Goal: Task Accomplishment & Management: Use online tool/utility

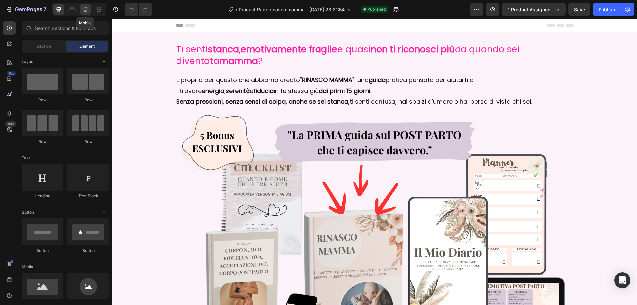
click at [86, 10] on icon at bounding box center [85, 9] width 7 height 7
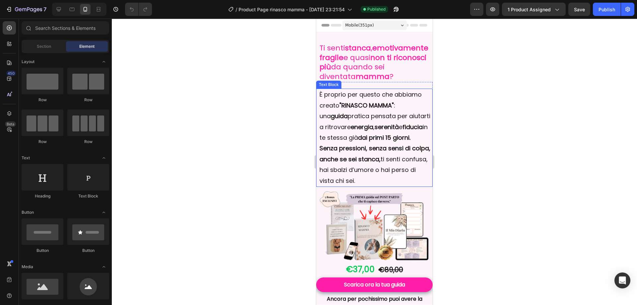
click at [340, 119] on p "È proprio per questo che abbiamo creato "RINASCO MAMMA" : una guida pratica pen…" at bounding box center [375, 137] width 111 height 97
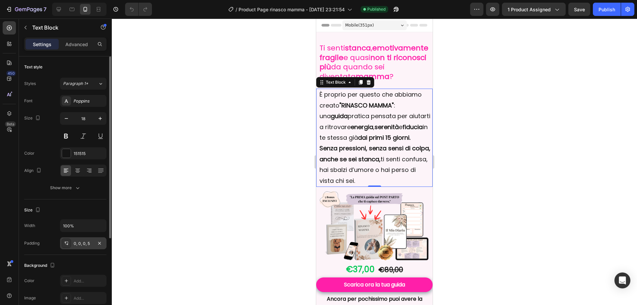
click at [65, 245] on icon at bounding box center [66, 243] width 5 height 5
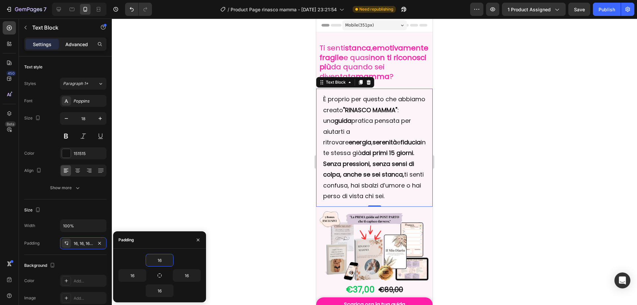
click at [68, 44] on p "Advanced" at bounding box center [76, 44] width 23 height 7
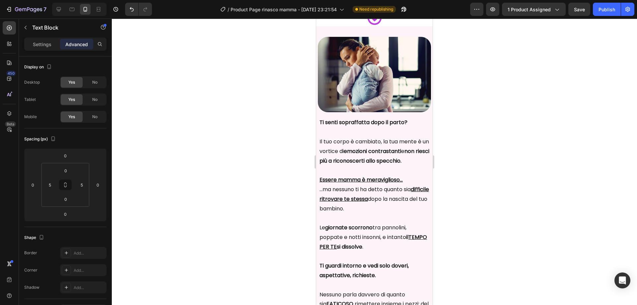
scroll to position [1062, 0]
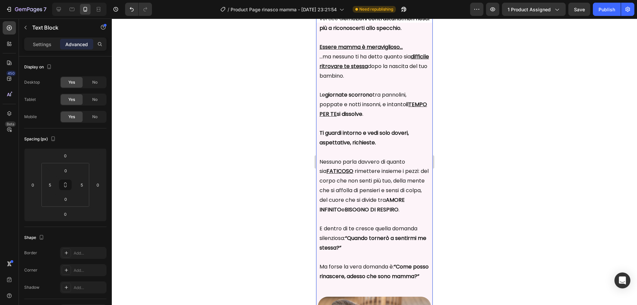
click at [374, 117] on strong "il TEMPO PER TE si dissolve" at bounding box center [373, 109] width 107 height 17
click at [42, 45] on p "Settings" at bounding box center [42, 44] width 19 height 7
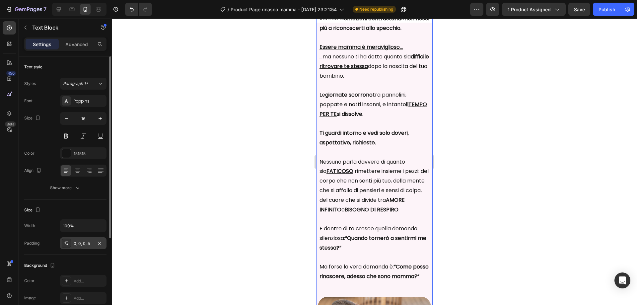
click at [83, 242] on div "0, 0, 0, 5" at bounding box center [83, 244] width 19 height 6
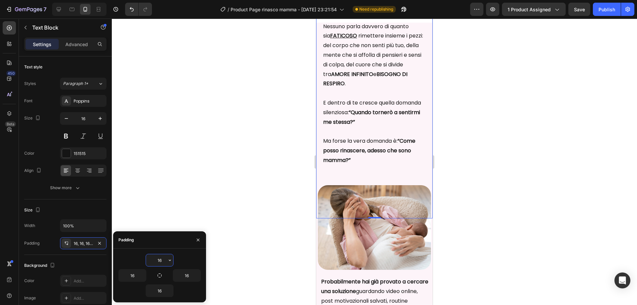
scroll to position [1261, 0]
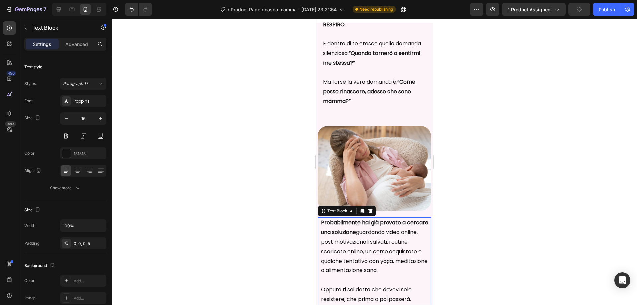
click at [345, 255] on p "Probabilmente hai già provato a cercare una soluzione guardando video online, p…" at bounding box center [374, 246] width 107 height 57
click at [66, 244] on icon at bounding box center [66, 243] width 5 height 5
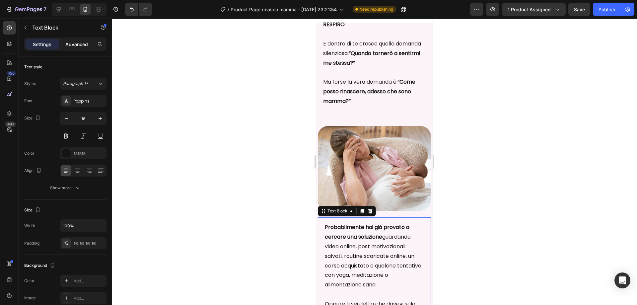
click at [76, 41] on p "Advanced" at bounding box center [76, 44] width 23 height 7
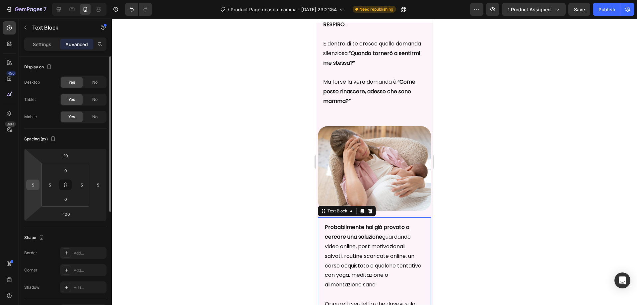
click at [35, 186] on input "5" at bounding box center [33, 185] width 10 height 10
type input "0"
click at [99, 185] on input "5" at bounding box center [98, 185] width 10 height 10
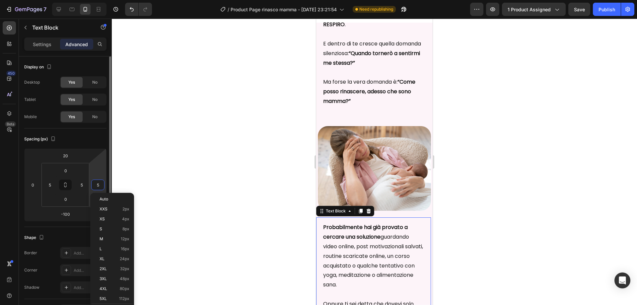
type input "0"
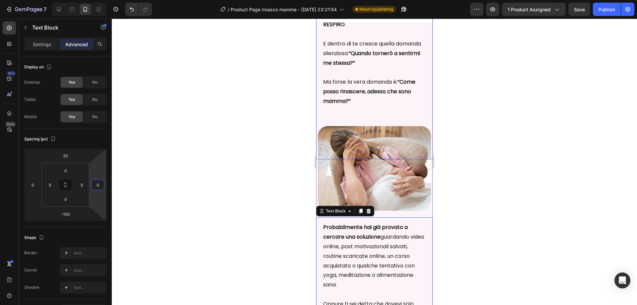
click at [333, 68] on p "E dentro di te cresce quella domanda silenziosa: “Quando tornerò a sentirmi me …" at bounding box center [374, 49] width 103 height 38
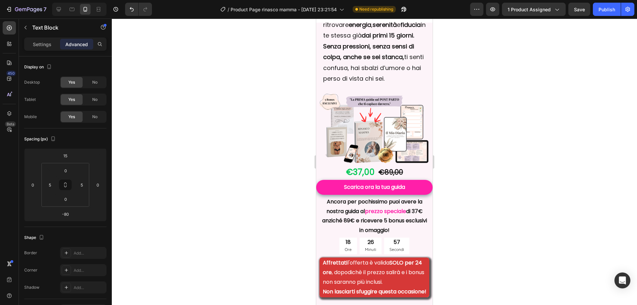
scroll to position [67, 0]
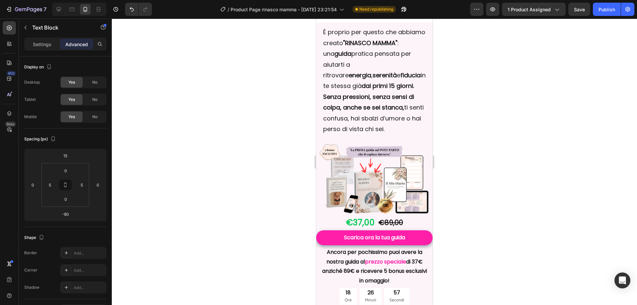
click at [386, 107] on strong "Senza pressioni, senza sensi di colpa, anche se sei stanca," at bounding box center [368, 102] width 91 height 19
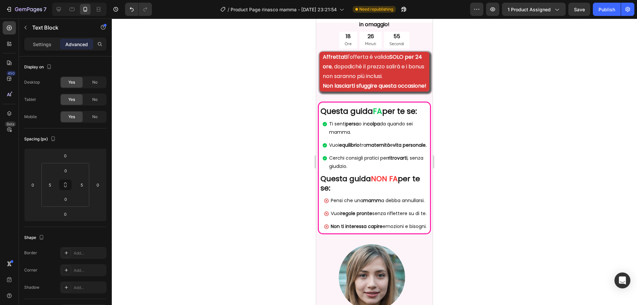
scroll to position [233, 0]
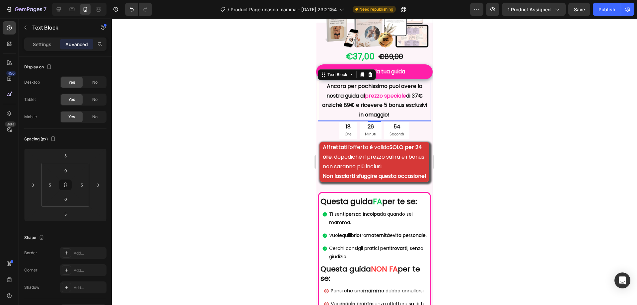
click at [386, 107] on p "Ancora per pochissimo puoi avere la nostra guida al prezzo speciale di 37€ anzi…" at bounding box center [374, 101] width 108 height 38
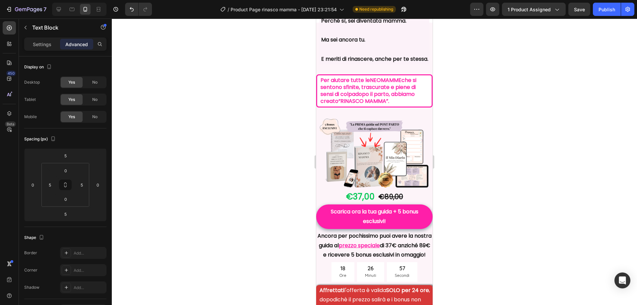
scroll to position [2290, 0]
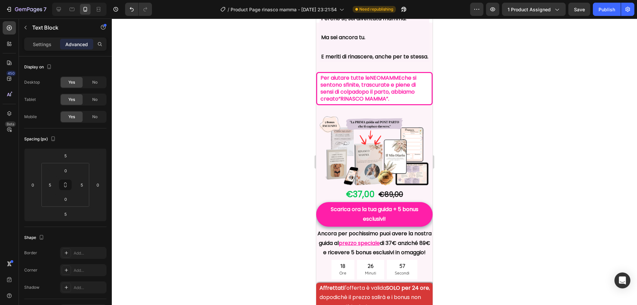
click at [389, 96] on strong "dopo il parto" at bounding box center [372, 92] width 34 height 8
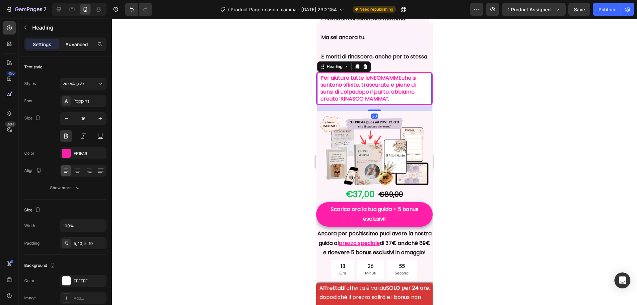
click at [74, 44] on p "Advanced" at bounding box center [76, 44] width 23 height 7
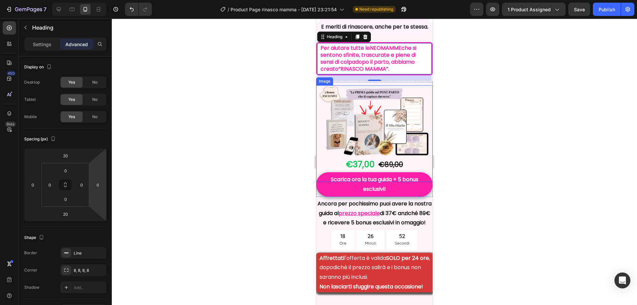
scroll to position [2389, 0]
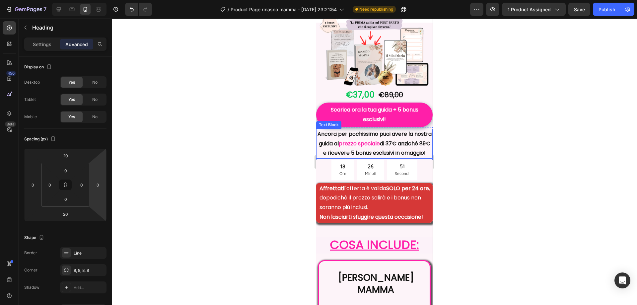
click at [424, 158] on p "Ancora per pochissimo puoi avere la nostra guida al prezzo speciale di 37€ anzi…" at bounding box center [374, 143] width 115 height 29
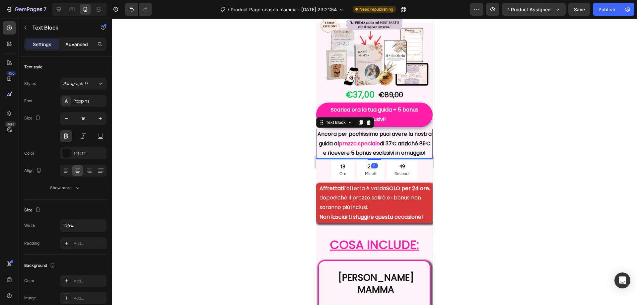
click at [86, 45] on p "Advanced" at bounding box center [76, 44] width 23 height 7
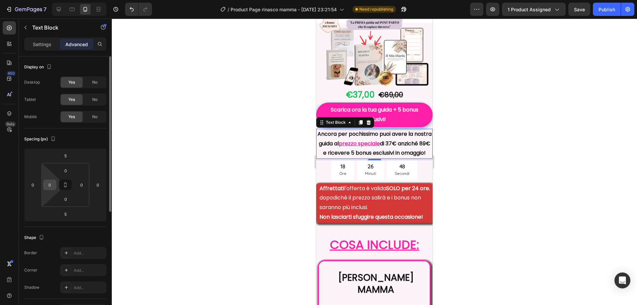
click at [50, 185] on input "0" at bounding box center [50, 185] width 10 height 10
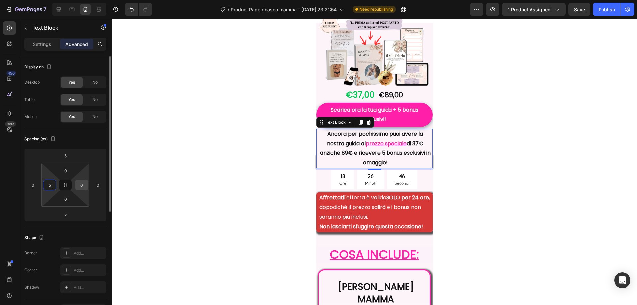
type input "5"
click at [79, 183] on input "0" at bounding box center [82, 185] width 10 height 10
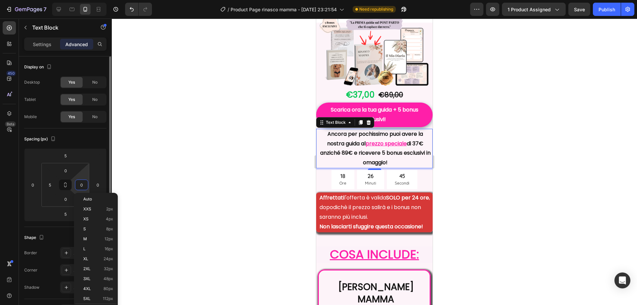
type input "5"
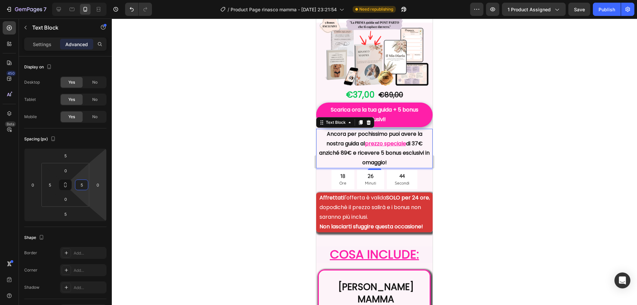
click at [282, 208] on div at bounding box center [374, 162] width 525 height 286
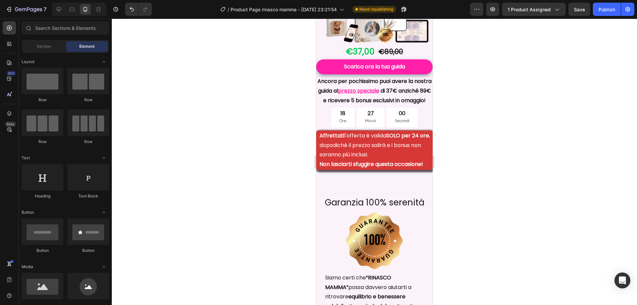
scroll to position [4082, 0]
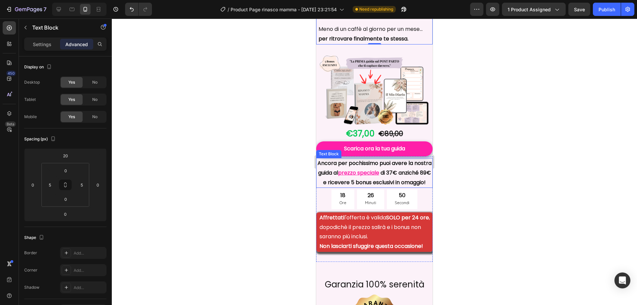
scroll to position [4612, 0]
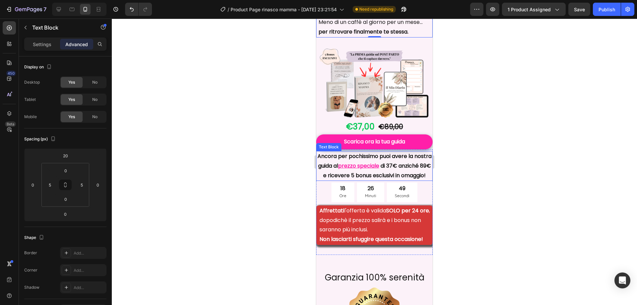
click at [361, 167] on p "Ancora per pochissimo puoi avere la nostra guida al prezzo speciale di 37€ anzi…" at bounding box center [374, 166] width 115 height 29
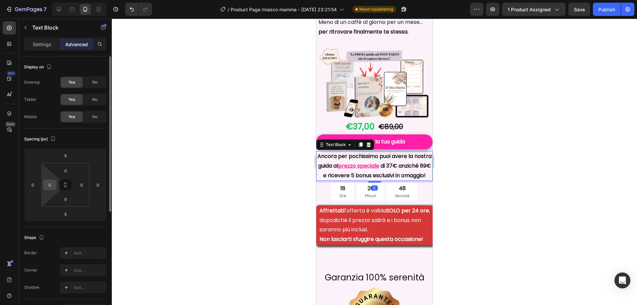
click at [53, 188] on input "0" at bounding box center [50, 185] width 10 height 10
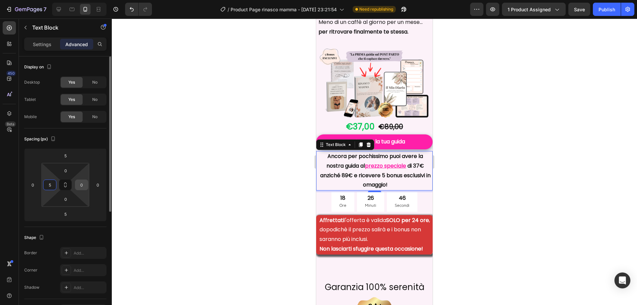
type input "5"
click at [84, 183] on input "0" at bounding box center [82, 185] width 10 height 10
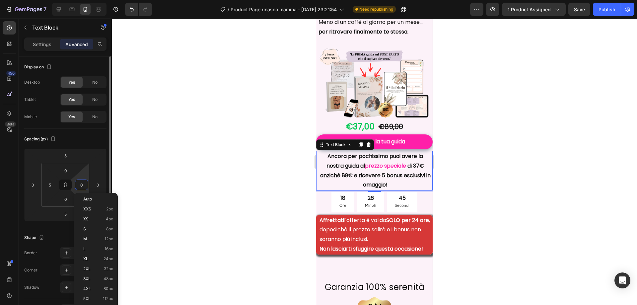
type input "5"
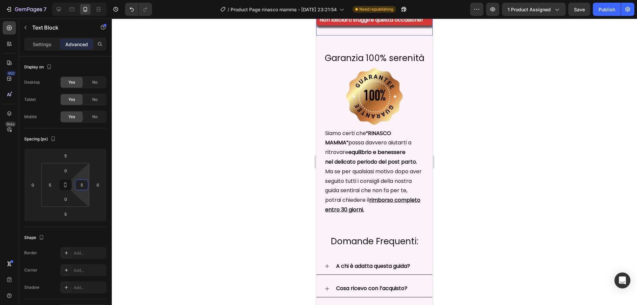
scroll to position [4845, 0]
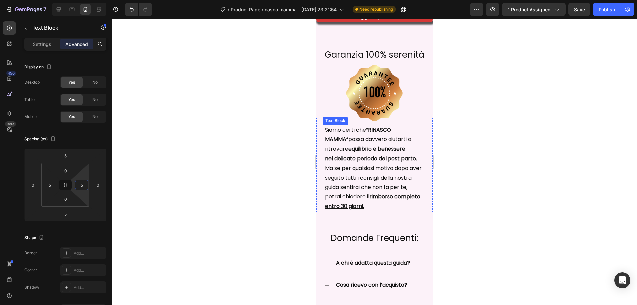
click at [385, 166] on p "nel delicato periodo del post parto. Ma se per qualsiasi motivo dopo aver segui…" at bounding box center [374, 173] width 99 height 38
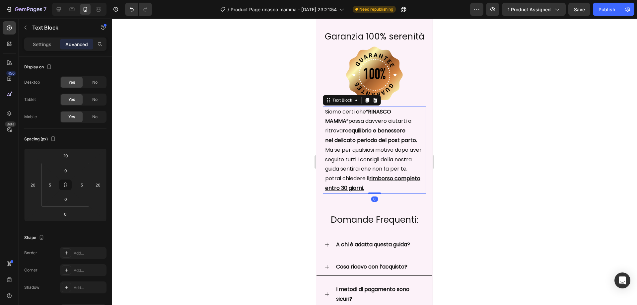
scroll to position [4878, 0]
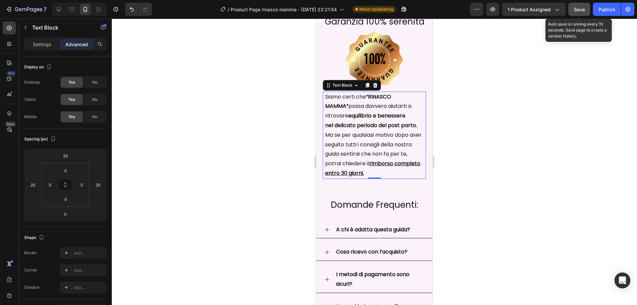
click at [577, 8] on span "Save" at bounding box center [579, 10] width 11 height 6
click at [580, 8] on span "Save" at bounding box center [579, 10] width 11 height 6
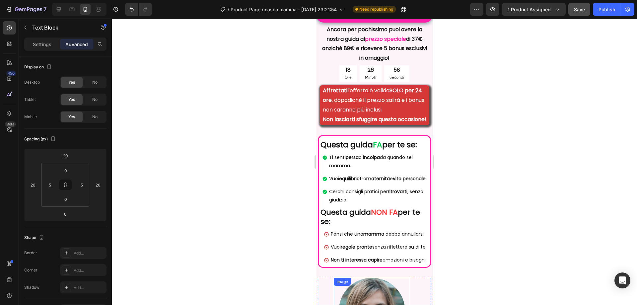
scroll to position [299, 0]
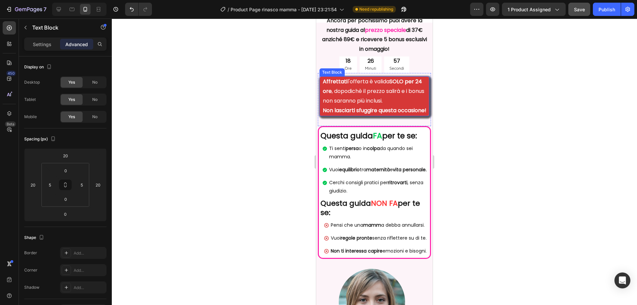
click at [402, 95] on span "Affrettati l'offerta è valida SOLO per 24 ore , dopodichè il prezzo salirà e i …" at bounding box center [374, 91] width 102 height 27
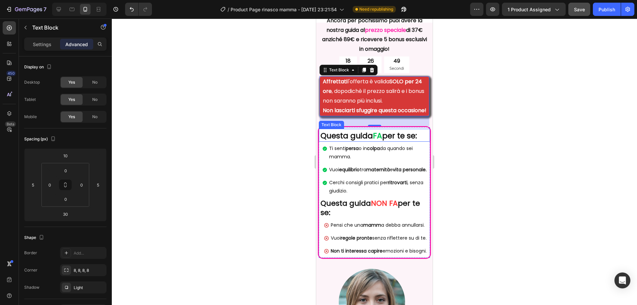
click at [422, 142] on div "Questa guida FA per te se: Text Block" at bounding box center [374, 135] width 111 height 13
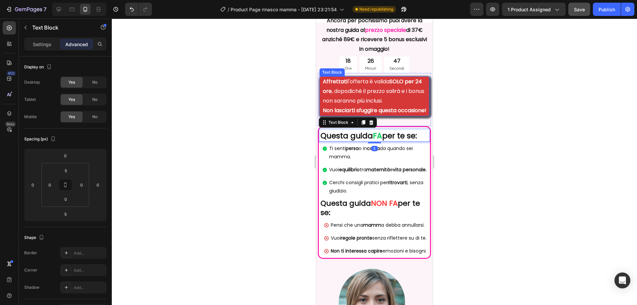
click at [420, 115] on p "Non lasciarti sfuggire questa occasione!" at bounding box center [376, 111] width 106 height 10
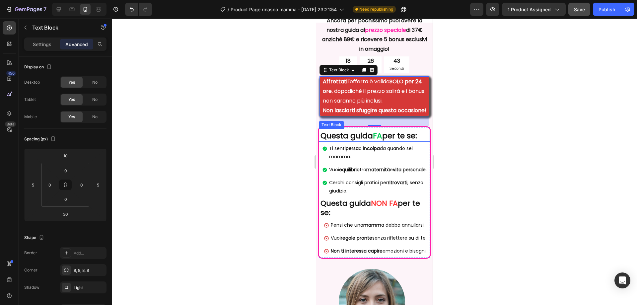
click at [423, 141] on p "Questa guida FA per te se:" at bounding box center [374, 136] width 109 height 10
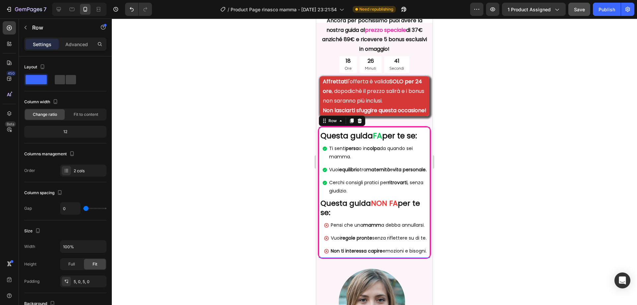
click at [420, 142] on div "Questa guida FA per te se: Text Block Ti senti persa o in colpa da quando sei m…" at bounding box center [374, 192] width 113 height 133
click at [88, 43] on div "Advanced" at bounding box center [76, 44] width 33 height 11
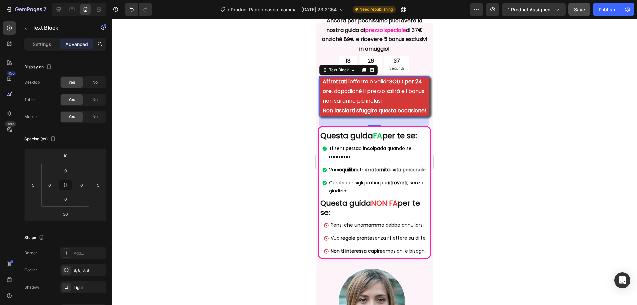
click at [418, 115] on p "Non lasciarti sfuggire questa occasione!" at bounding box center [376, 111] width 106 height 10
click at [32, 187] on input "5" at bounding box center [33, 185] width 10 height 10
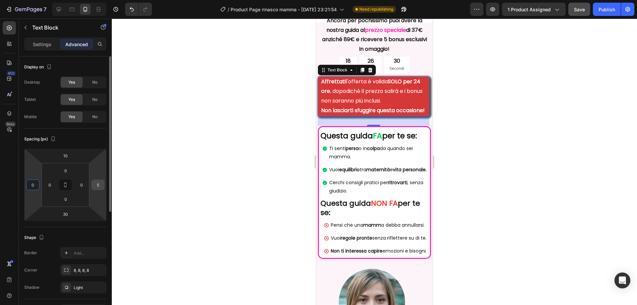
type input "0"
click at [96, 186] on input "5" at bounding box center [98, 185] width 10 height 10
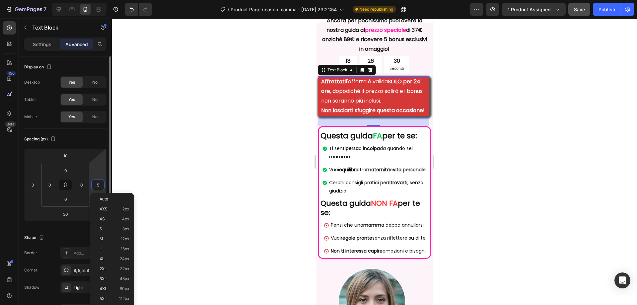
type input "0"
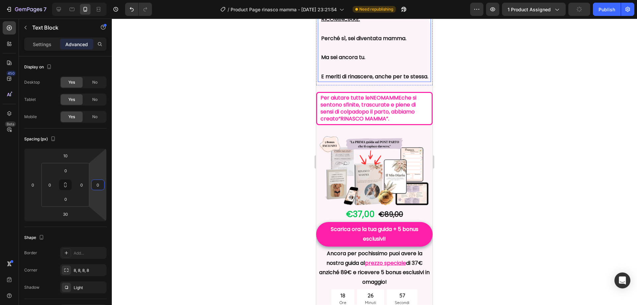
scroll to position [2289, 0]
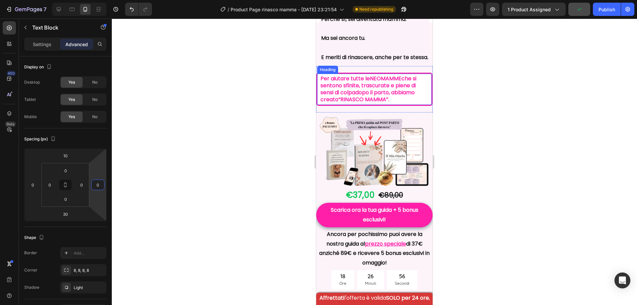
click at [425, 105] on h2 "Per aiutare tutte le [DEMOGRAPHIC_DATA] che si sentono sfinite, trascurate e pi…" at bounding box center [374, 89] width 114 height 31
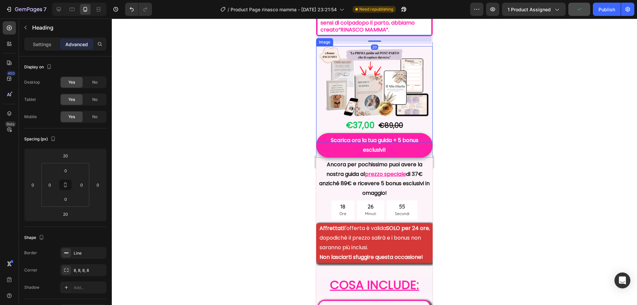
scroll to position [2455, 0]
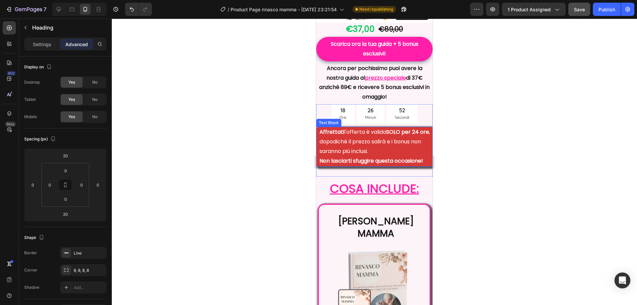
click at [417, 156] on p "Affrettati l'offerta è valida SOLO per 24 ore , dopodichè il prezzo salirà e i …" at bounding box center [376, 141] width 112 height 29
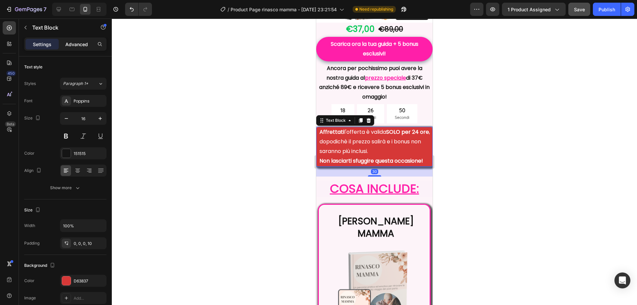
click at [71, 43] on p "Advanced" at bounding box center [76, 44] width 23 height 7
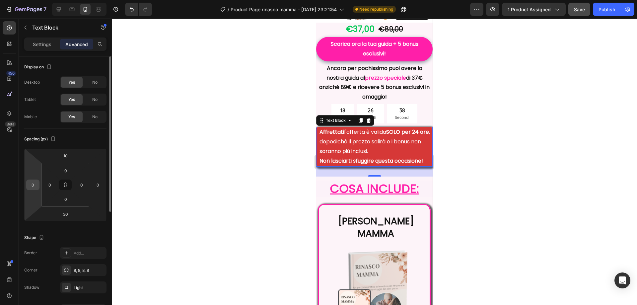
click at [34, 187] on input "0" at bounding box center [33, 185] width 10 height 10
type input "5"
drag, startPoint x: 93, startPoint y: 184, endPoint x: 105, endPoint y: 188, distance: 12.1
click at [93, 185] on input "0" at bounding box center [98, 185] width 10 height 10
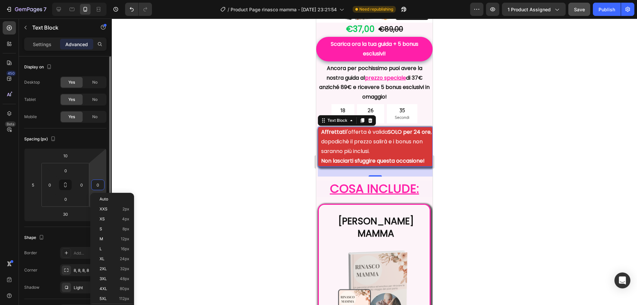
type input "5"
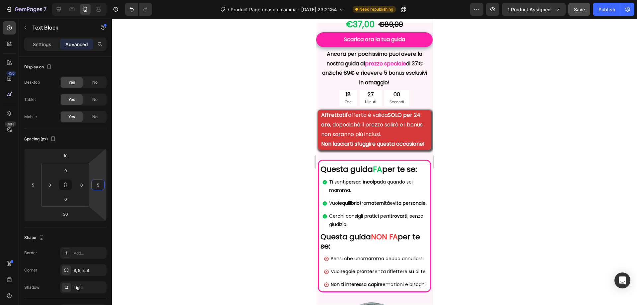
scroll to position [199, 0]
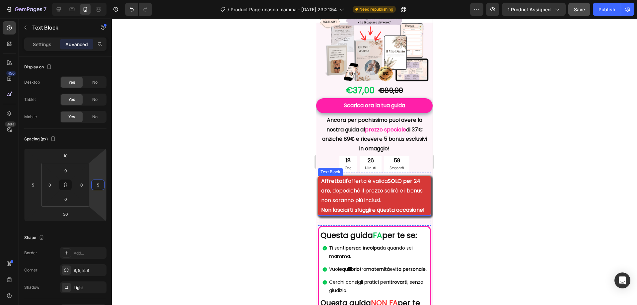
click at [420, 213] on p "Non lasciarti sfuggire questa occasione!" at bounding box center [375, 210] width 109 height 10
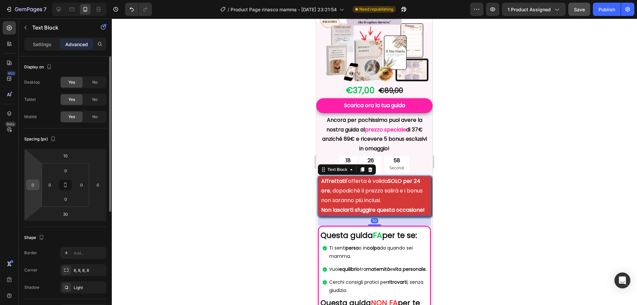
click at [38, 187] on div "0" at bounding box center [32, 184] width 13 height 11
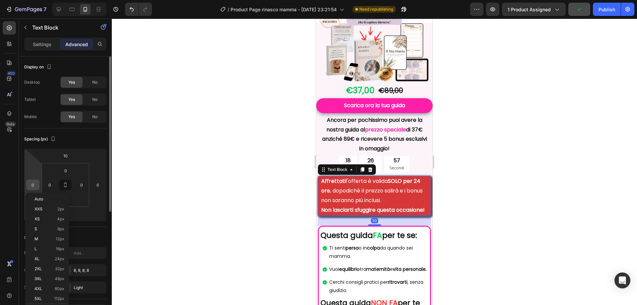
click at [32, 186] on input "0" at bounding box center [33, 185] width 10 height 10
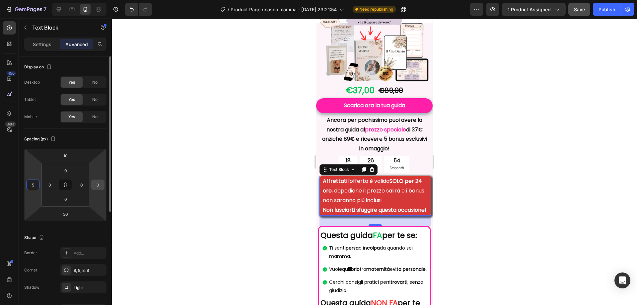
type input "5"
click at [96, 187] on input "0" at bounding box center [98, 185] width 10 height 10
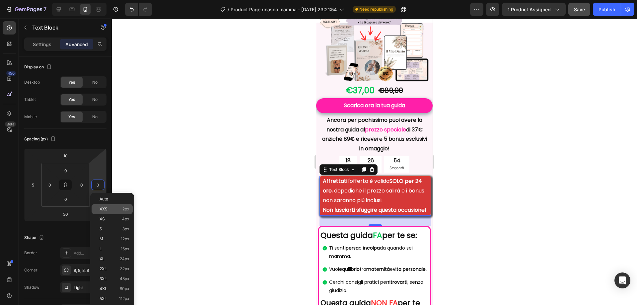
type input "5"
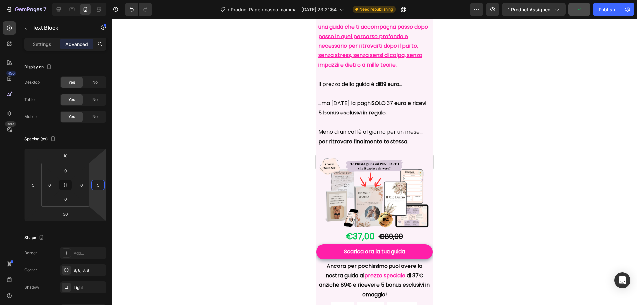
scroll to position [4612, 0]
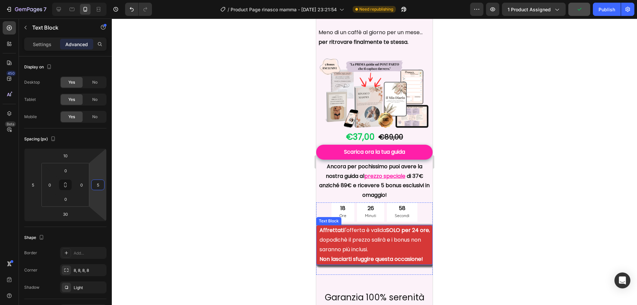
click at [426, 227] on p "Affrettati l'offerta è valida SOLO per 24 ore , dopodichè il prezzo salirà e i …" at bounding box center [376, 240] width 112 height 29
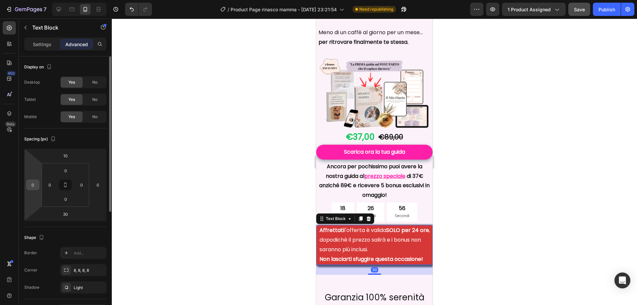
click at [33, 184] on input "0" at bounding box center [33, 185] width 10 height 10
type input "5"
click at [98, 184] on input "0" at bounding box center [98, 185] width 10 height 10
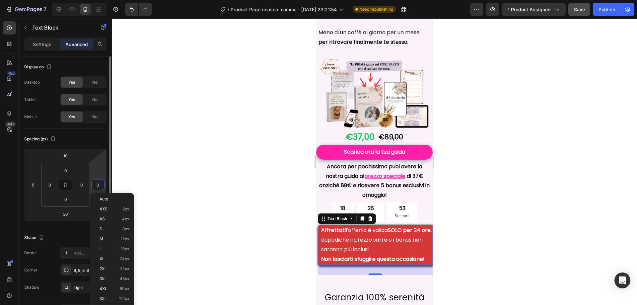
type input "5"
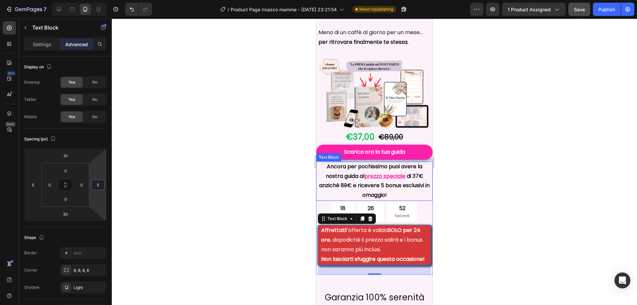
click at [363, 173] on p "Ancora per pochissimo puoi avere la nostra guida al prezzo speciale di 37€ anzi…" at bounding box center [375, 181] width 112 height 38
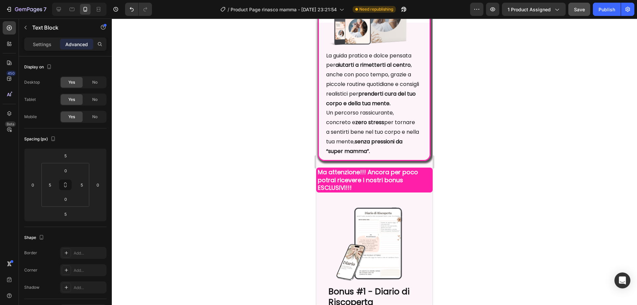
scroll to position [2759, 0]
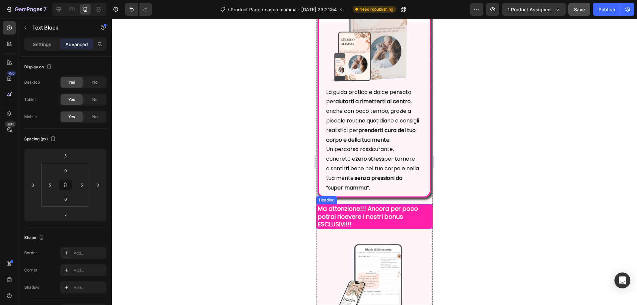
click at [420, 225] on h2 "Ma attenzione!!! Ancora per poco potrai ricevere i nostri bonus ESCLUSIVI!!!" at bounding box center [374, 216] width 116 height 25
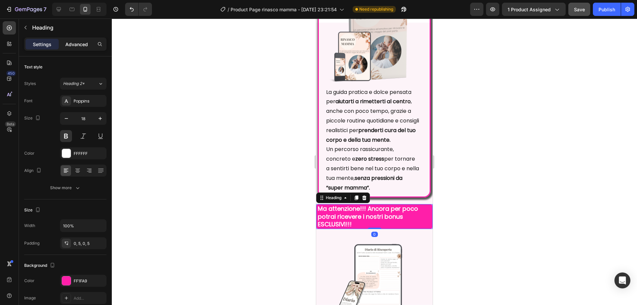
click at [76, 44] on p "Advanced" at bounding box center [76, 44] width 23 height 7
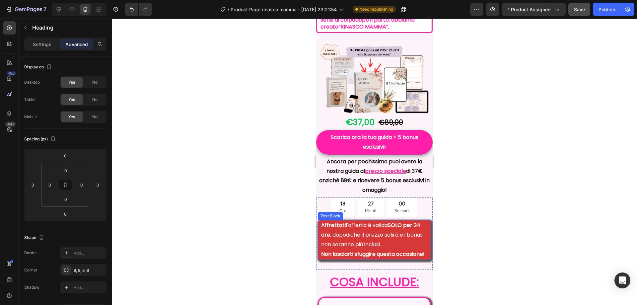
scroll to position [2428, 0]
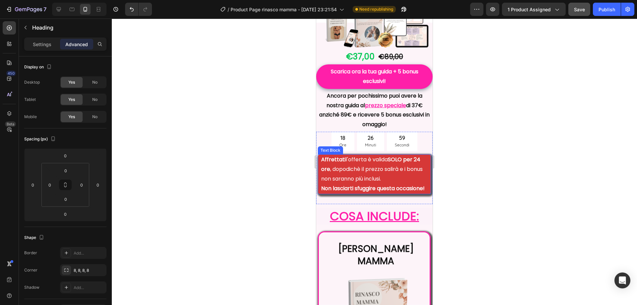
click at [417, 193] on p "Non lasciarti sfuggire questa occasione!" at bounding box center [375, 189] width 109 height 10
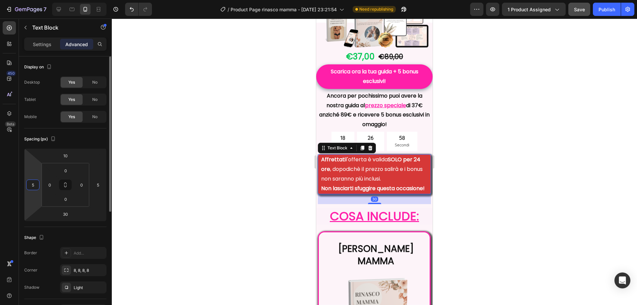
click at [30, 187] on input "5" at bounding box center [33, 185] width 10 height 10
type input "0"
click at [101, 185] on input "5" at bounding box center [98, 185] width 10 height 10
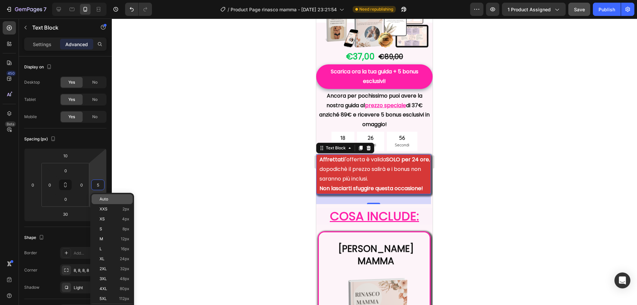
type input "0"
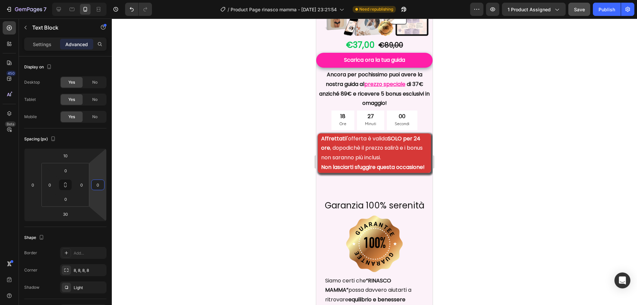
scroll to position [4816, 0]
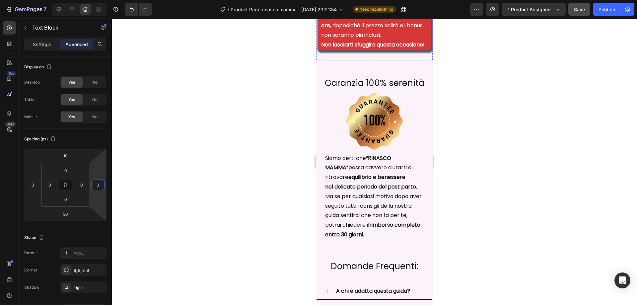
click at [415, 40] on p "Non lasciarti sfuggire questa occasione!" at bounding box center [375, 45] width 109 height 10
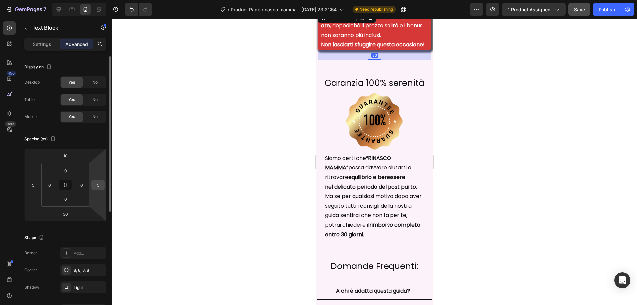
click at [97, 186] on input "5" at bounding box center [98, 185] width 10 height 10
type input "0"
drag, startPoint x: 31, startPoint y: 186, endPoint x: 37, endPoint y: 186, distance: 6.3
click at [32, 186] on input "5" at bounding box center [33, 185] width 10 height 10
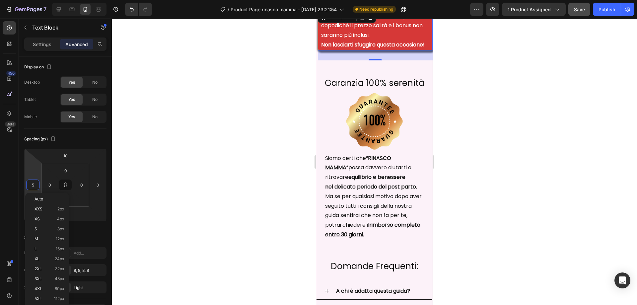
type input "0"
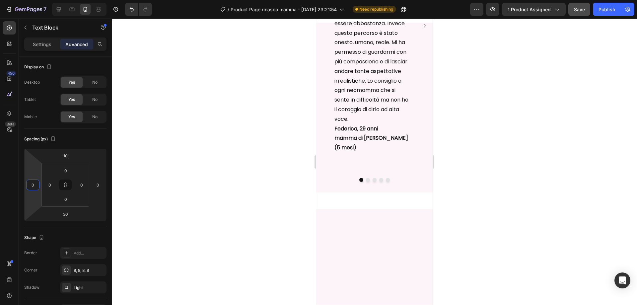
scroll to position [310, 0]
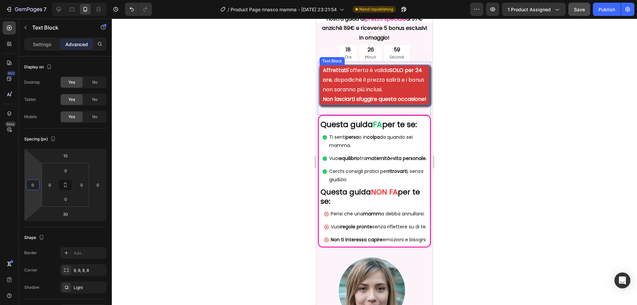
click at [418, 104] on p "Non lasciarti sfuggire questa occasione!" at bounding box center [376, 100] width 106 height 10
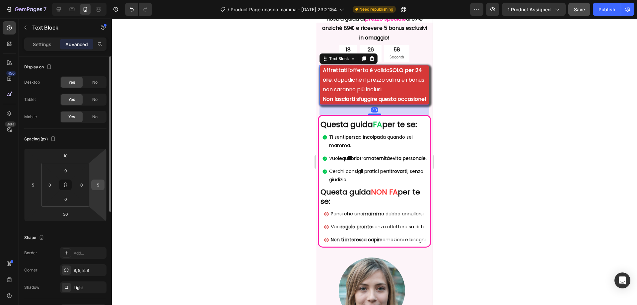
click at [97, 184] on input "5" at bounding box center [98, 185] width 10 height 10
type input "0"
click at [34, 189] on input "5" at bounding box center [33, 185] width 10 height 10
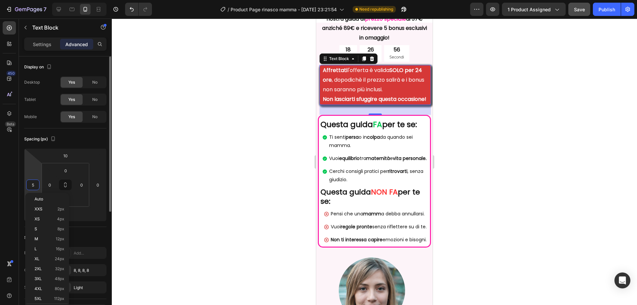
type input "0"
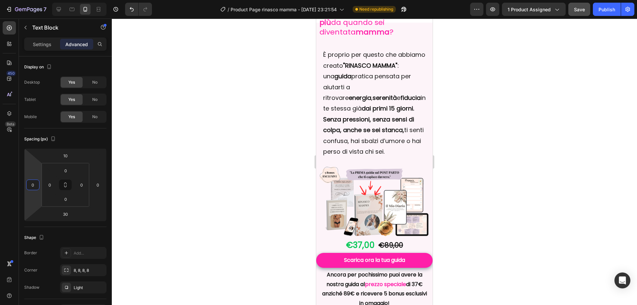
scroll to position [0, 0]
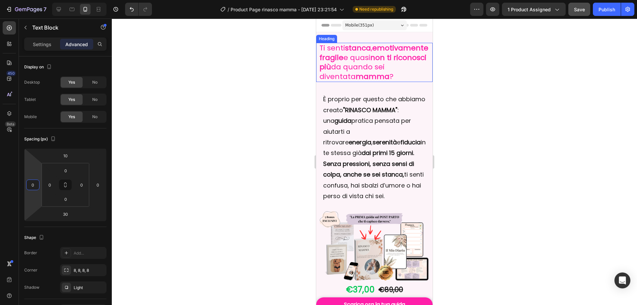
click at [349, 69] on strong "non ti riconosci più" at bounding box center [373, 62] width 107 height 20
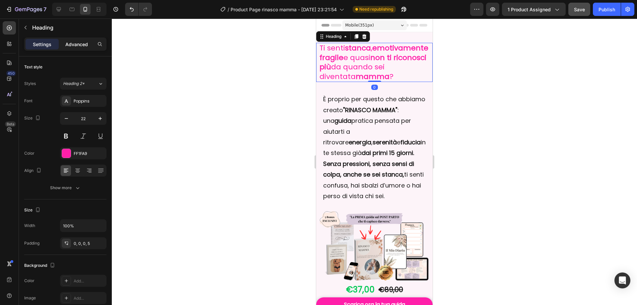
click at [74, 46] on p "Advanced" at bounding box center [76, 44] width 23 height 7
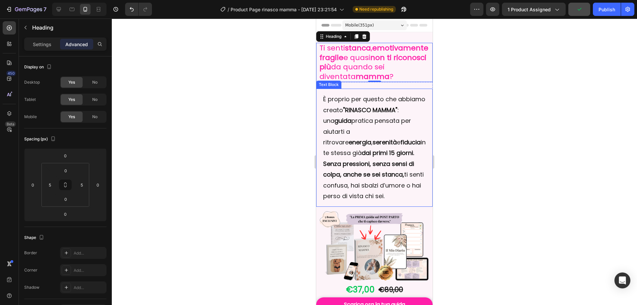
click at [373, 146] on strong "serenità" at bounding box center [385, 142] width 24 height 8
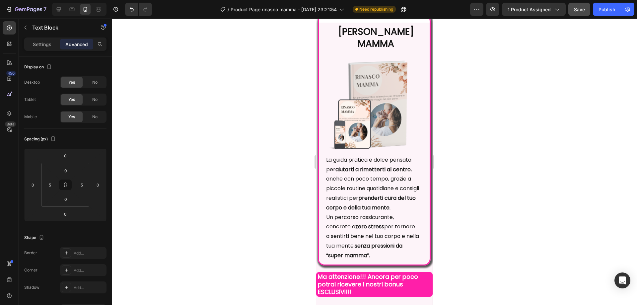
scroll to position [2687, 0]
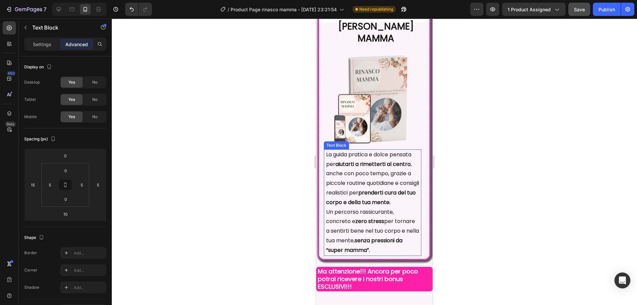
click at [382, 185] on p "La guida pratica e dolce pensata per aiutarti a rimetterti al centro , anche co…" at bounding box center [372, 178] width 93 height 57
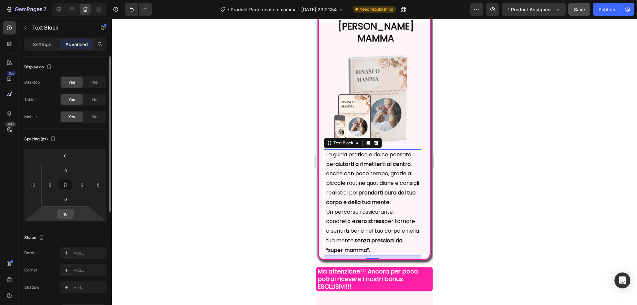
click at [61, 218] on input "10" at bounding box center [65, 214] width 13 height 10
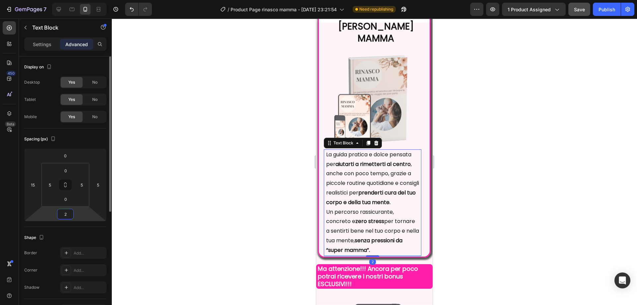
type input "20"
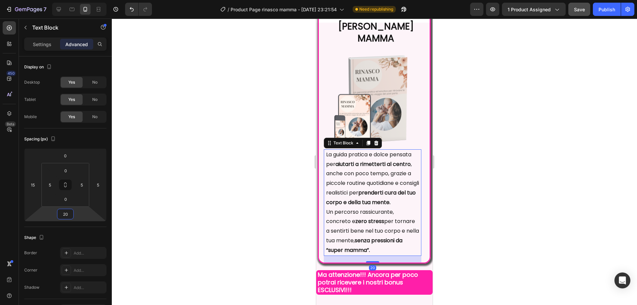
click at [182, 216] on div at bounding box center [374, 162] width 525 height 286
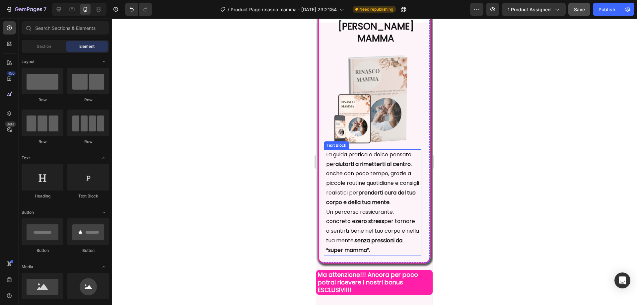
click at [376, 224] on p "Un percorso rassicurante, concreto e zero stress per tornare a sentirti bene ne…" at bounding box center [372, 231] width 93 height 48
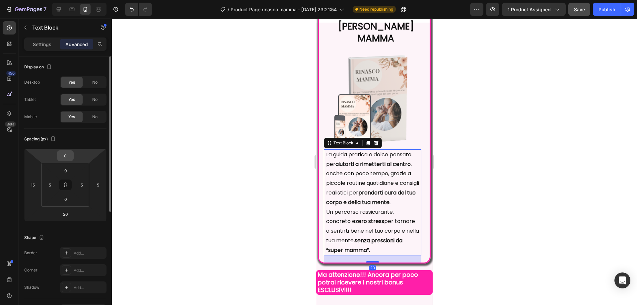
click at [69, 159] on input "0" at bounding box center [65, 156] width 13 height 10
type input "10"
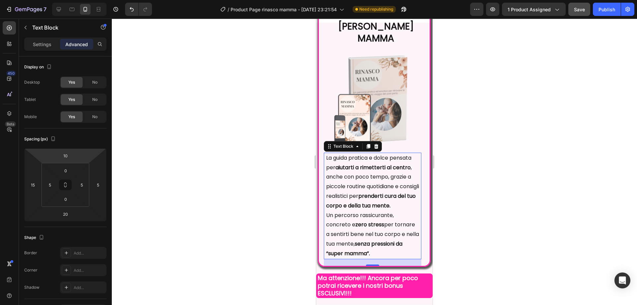
click at [237, 134] on div at bounding box center [374, 162] width 525 height 286
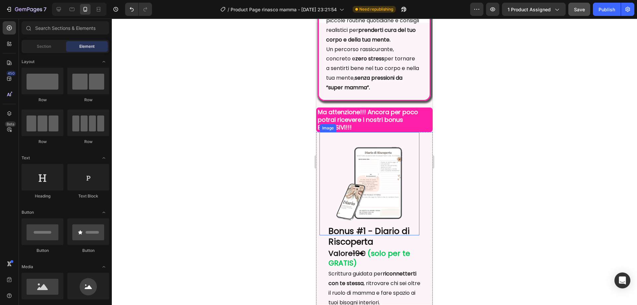
scroll to position [3019, 0]
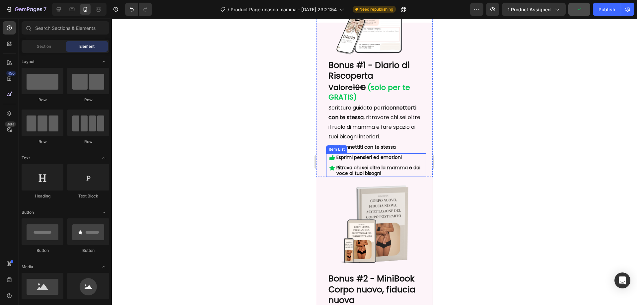
click at [417, 151] on div "Riconnettiti con te stessa" at bounding box center [380, 147] width 91 height 8
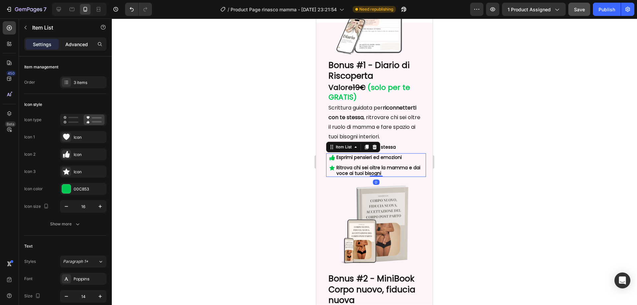
click at [69, 44] on p "Advanced" at bounding box center [76, 44] width 23 height 7
type input "100%"
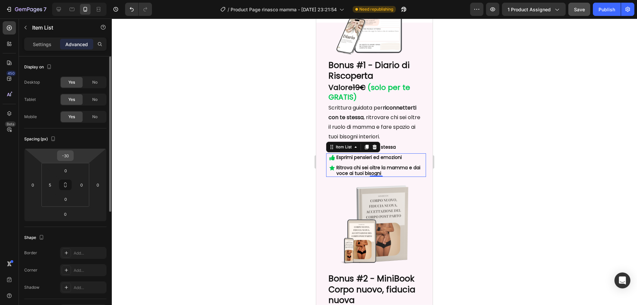
click at [69, 156] on input "-30" at bounding box center [65, 156] width 13 height 10
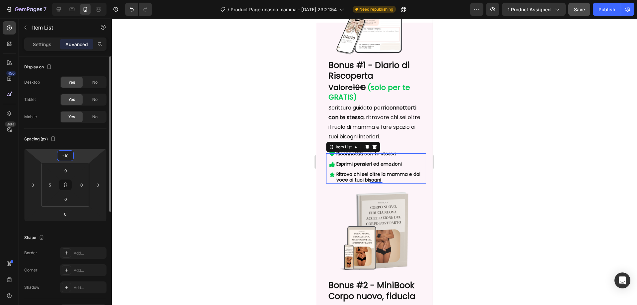
type input "-1"
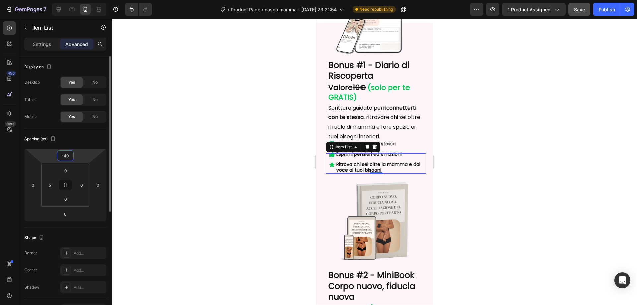
type input "-4"
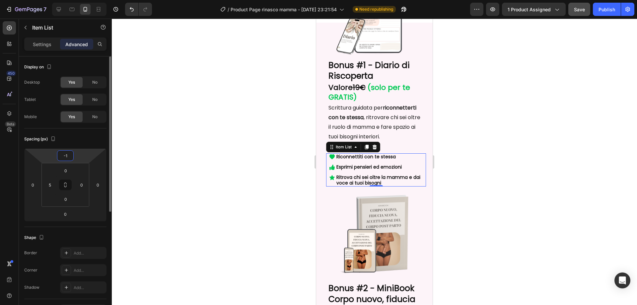
type input "-10"
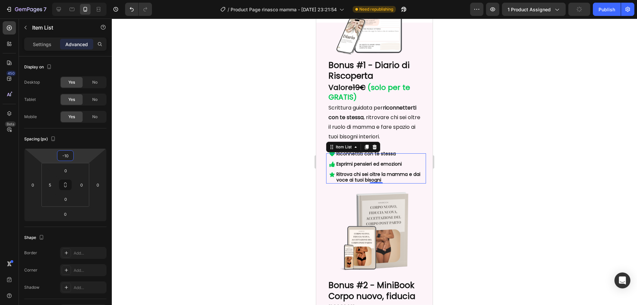
click at [253, 147] on div at bounding box center [374, 162] width 525 height 286
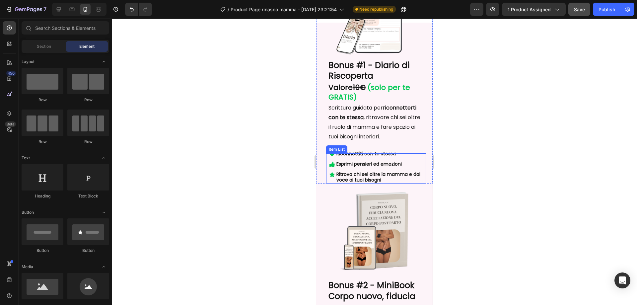
click at [419, 158] on div "Riconnettiti con te stessa" at bounding box center [380, 154] width 91 height 8
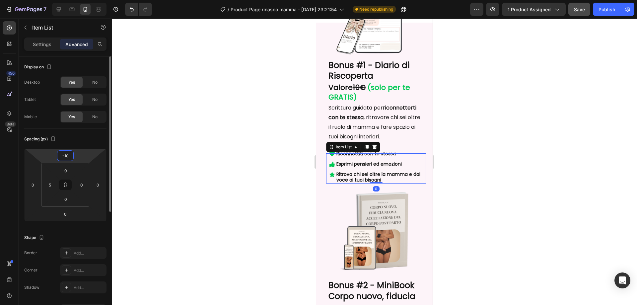
click at [69, 156] on input "-10" at bounding box center [65, 156] width 13 height 10
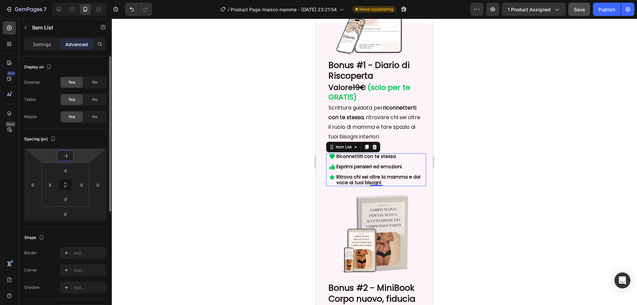
type input "-20"
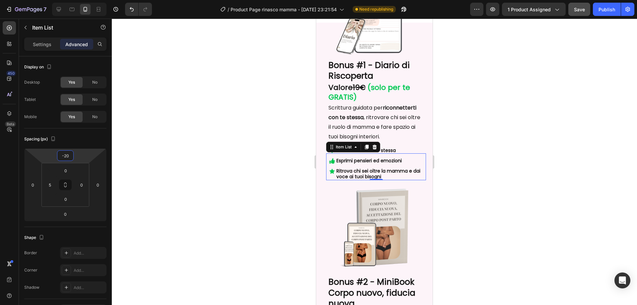
click at [488, 174] on div at bounding box center [374, 162] width 525 height 286
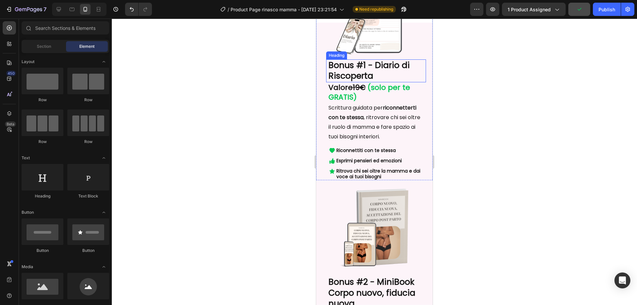
click at [364, 76] on h2 "Bonus #1 - Diario di Riscoperta" at bounding box center [377, 70] width 98 height 23
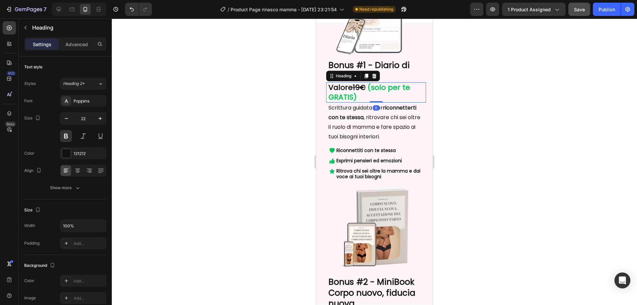
click at [365, 93] on s "19€" at bounding box center [359, 87] width 13 height 10
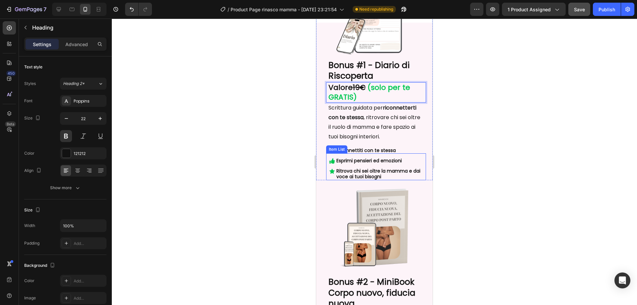
scroll to position [3119, 0]
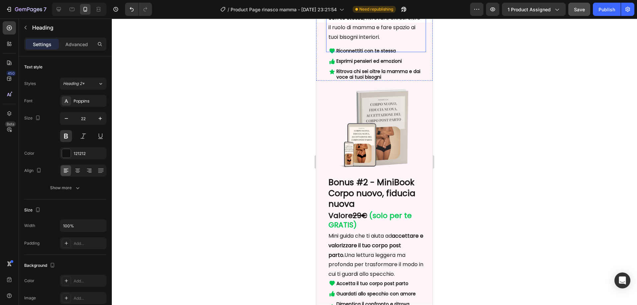
click at [380, 42] on p "Scrittura guidata per riconnetterti con te stessa , ritrovare chi sei oltre il …" at bounding box center [375, 28] width 95 height 48
click at [379, 64] on p "Esprimi pensieri ed emozioni" at bounding box center [380, 61] width 89 height 6
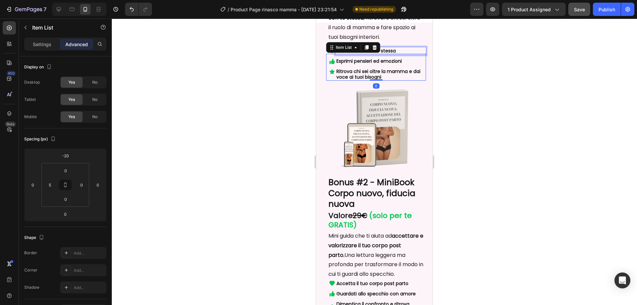
click at [411, 55] on div "Riconnettiti con te stessa" at bounding box center [380, 51] width 91 height 8
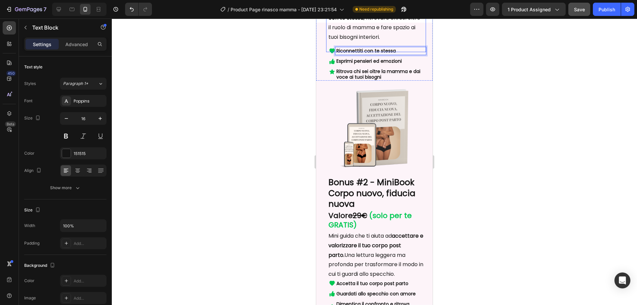
click at [415, 51] on p "Scrittura guidata per riconnetterti con te stessa , ritrovare chi sei oltre il …" at bounding box center [375, 28] width 95 height 48
click at [418, 76] on div "Riconnettiti con te stessa [PERSON_NAME] pensieri ed emozioni Ritrova chi sei o…" at bounding box center [377, 64] width 97 height 34
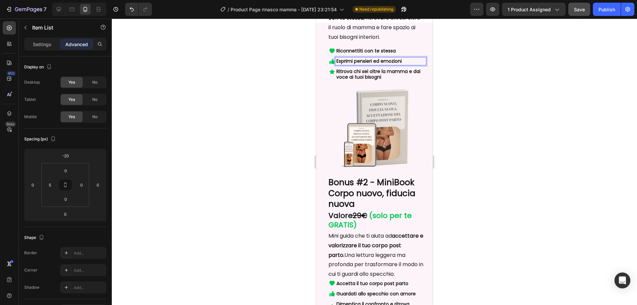
click at [418, 65] on div "Esprimi pensieri ed emozioni" at bounding box center [380, 61] width 91 height 8
click at [418, 88] on div at bounding box center [376, 128] width 100 height 103
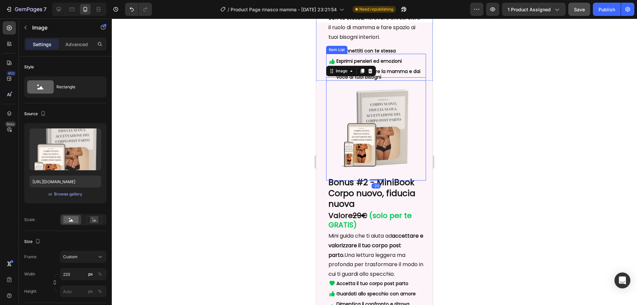
click at [328, 54] on div "Item List" at bounding box center [336, 50] width 21 height 8
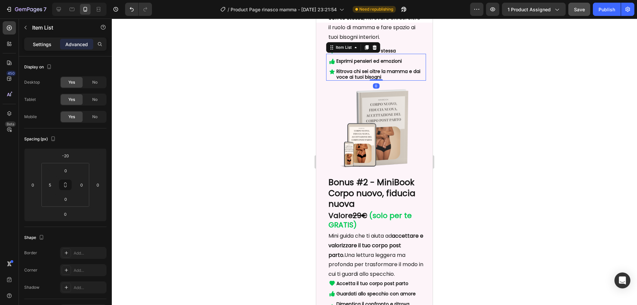
click at [42, 43] on p "Settings" at bounding box center [42, 44] width 19 height 7
type input "2"
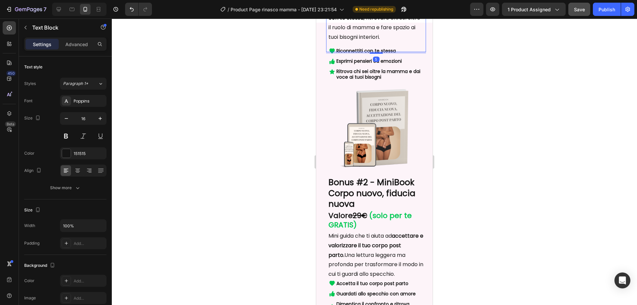
click at [399, 43] on p "Scrittura guidata per riconnetterti con te stessa , ritrovare chi sei oltre il …" at bounding box center [375, 28] width 95 height 48
click at [411, 197] on h2 "Bonus #2 - MiniBook Corpo nuovo, fiducia nuova" at bounding box center [377, 194] width 98 height 34
click at [399, 223] on span "(solo per te GRATIS)" at bounding box center [369, 220] width 83 height 20
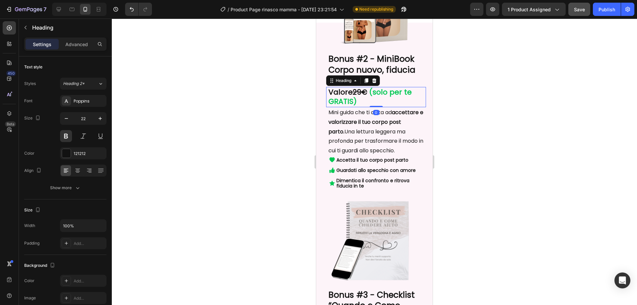
scroll to position [3251, 0]
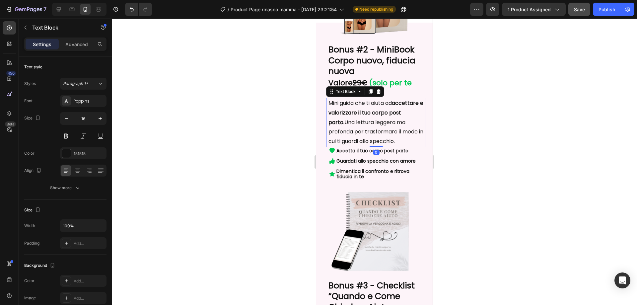
click at [394, 120] on strong "accettare e valorizzare il tuo corpo post parto." at bounding box center [375, 112] width 95 height 27
click at [409, 154] on p "Accetta il tuo corpo post parto" at bounding box center [380, 151] width 89 height 6
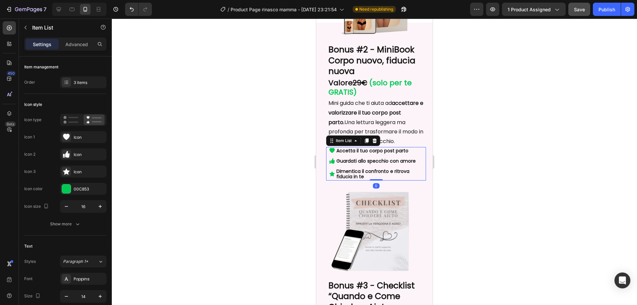
click at [501, 139] on div at bounding box center [374, 162] width 525 height 286
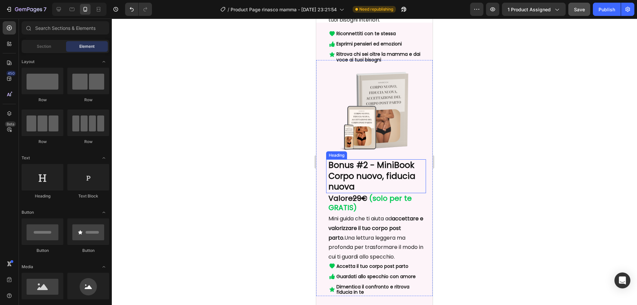
scroll to position [3119, 0]
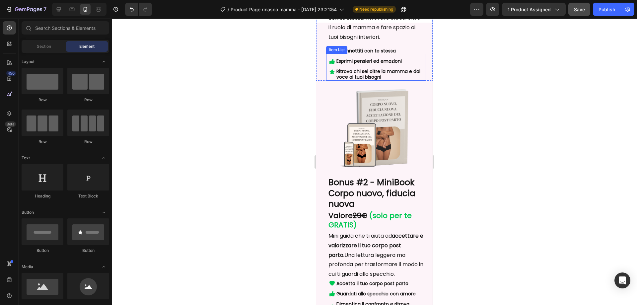
click at [408, 54] on p "Riconnettiti con te stessa" at bounding box center [380, 51] width 89 height 6
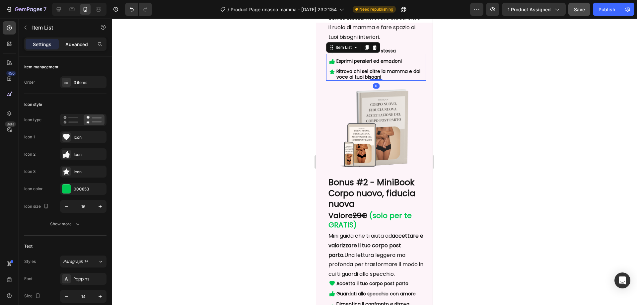
click at [80, 39] on div "Advanced" at bounding box center [76, 44] width 33 height 11
type input "100%"
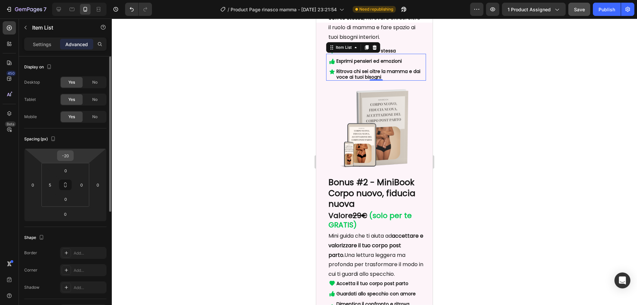
click at [71, 156] on input "-20" at bounding box center [65, 156] width 13 height 10
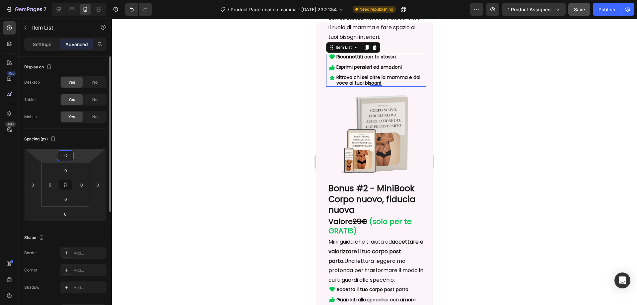
type input "-23"
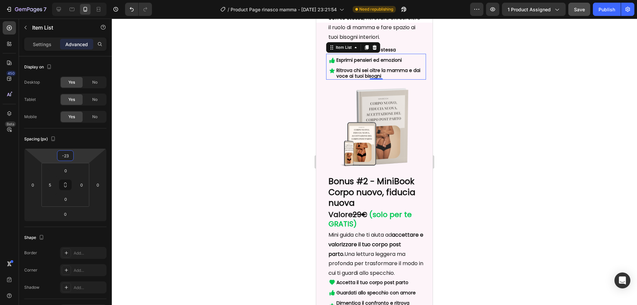
click at [252, 153] on div at bounding box center [374, 162] width 525 height 286
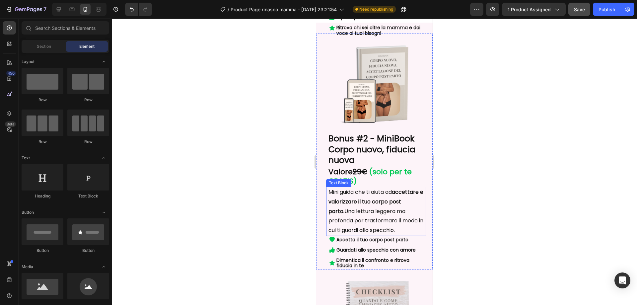
scroll to position [3218, 0]
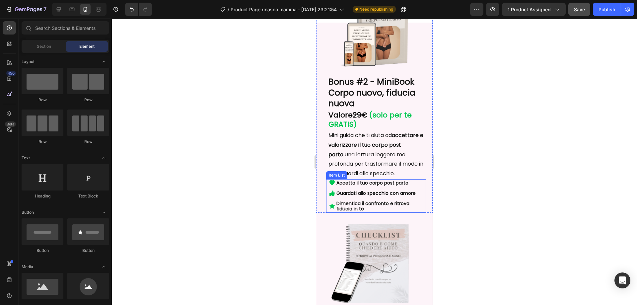
click at [412, 186] on p "Accetta il tuo corpo post parto" at bounding box center [380, 183] width 89 height 6
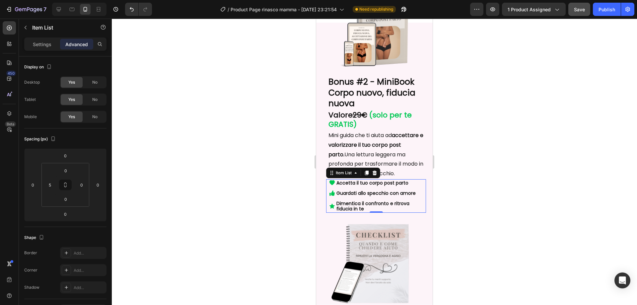
click at [518, 212] on div at bounding box center [374, 162] width 525 height 286
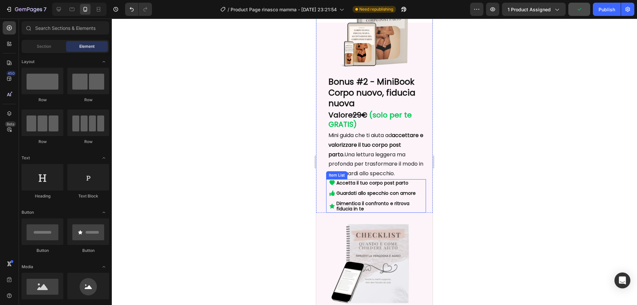
click at [415, 187] on div "Accetta il tuo corpo post parto" at bounding box center [380, 183] width 91 height 8
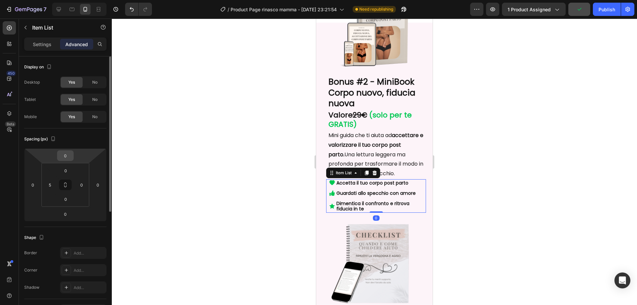
click at [65, 156] on input "0" at bounding box center [65, 156] width 13 height 10
type input "5"
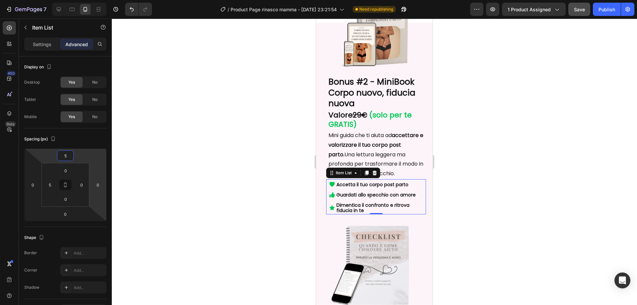
click at [216, 175] on div at bounding box center [374, 162] width 525 height 286
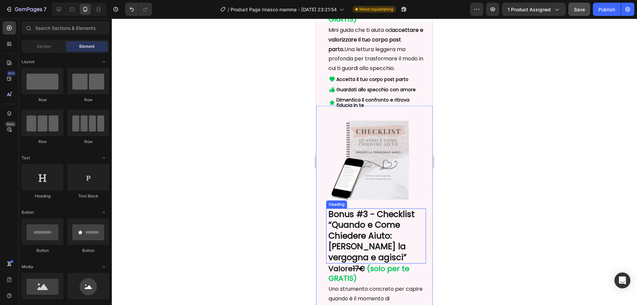
scroll to position [3384, 0]
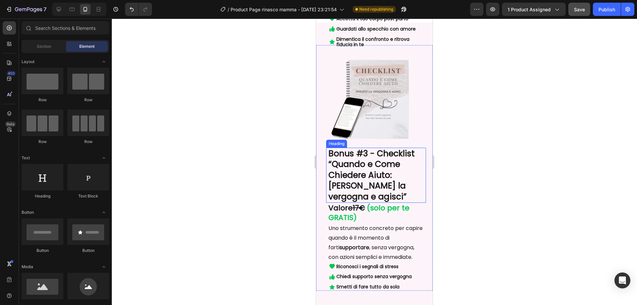
click at [366, 203] on h2 "Bonus #3 - Checklist “Quando e Come Chiedere Aiuto: [PERSON_NAME] la vergogna e…" at bounding box center [377, 175] width 98 height 55
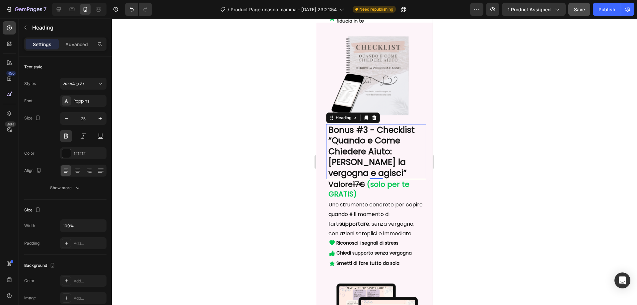
scroll to position [3417, 0]
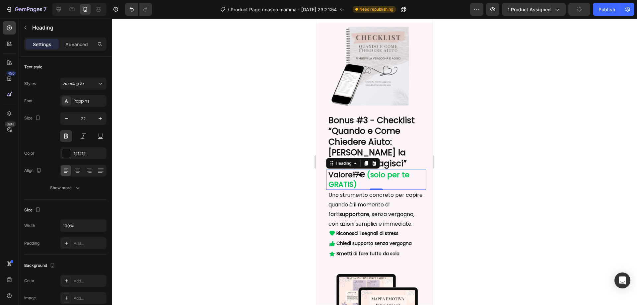
click at [399, 189] on span "(solo per te GRATIS)" at bounding box center [368, 180] width 81 height 20
click at [401, 154] on h2 "Bonus #3 - Checklist “Quando e Come Chiedere Aiuto: [PERSON_NAME] la vergogna e…" at bounding box center [377, 141] width 98 height 55
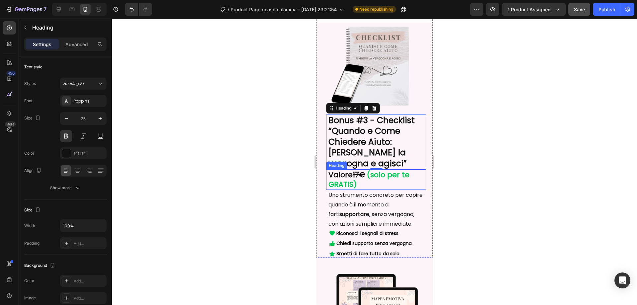
click at [404, 189] on span "(solo per te GRATIS)" at bounding box center [368, 180] width 81 height 20
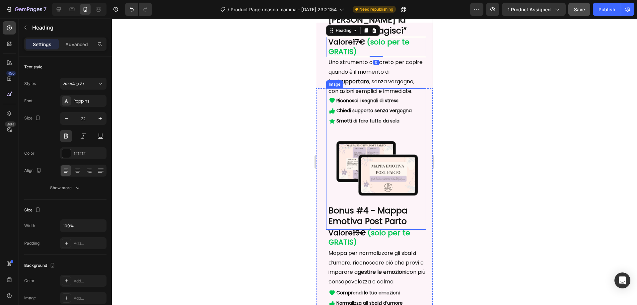
scroll to position [3583, 0]
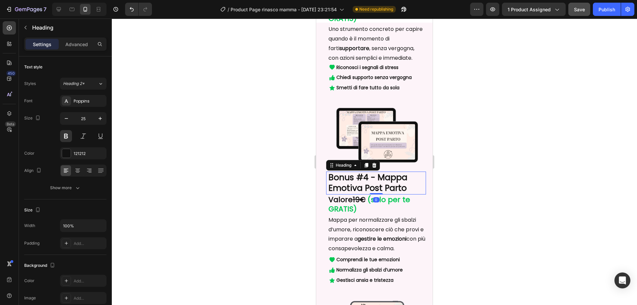
click at [405, 189] on h2 "Bonus #4 - Mappa Emotiva Post Parto" at bounding box center [377, 183] width 98 height 23
click at [400, 212] on span "(solo per te GRATIS)" at bounding box center [369, 204] width 82 height 20
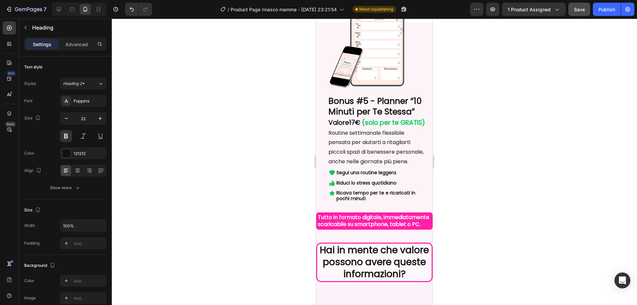
scroll to position [3882, 0]
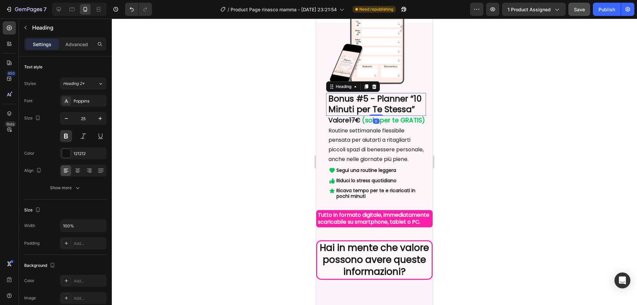
click at [378, 116] on h2 "Bonus #5 - Planner “10 Minuti per Te Stessa”" at bounding box center [377, 104] width 98 height 23
click at [357, 125] on s "17€" at bounding box center [354, 120] width 11 height 9
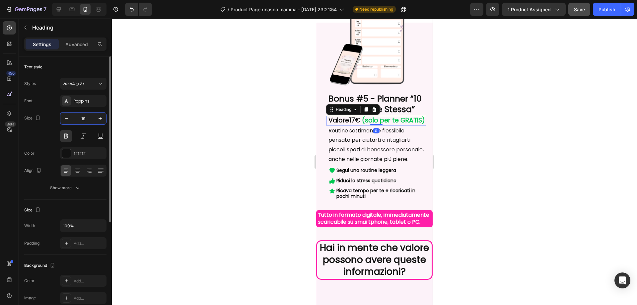
click at [81, 120] on input "19" at bounding box center [83, 118] width 22 height 12
type input "22"
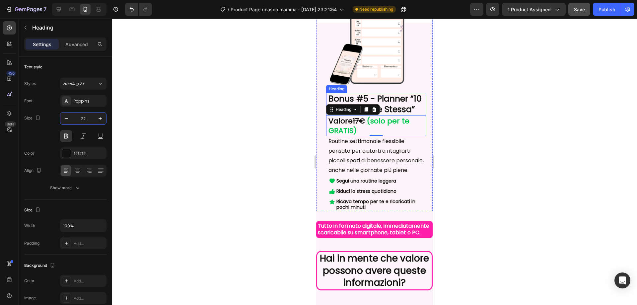
click at [367, 116] on h2 "Bonus #5 - Planner “10 Minuti per Te Stessa”" at bounding box center [377, 104] width 98 height 23
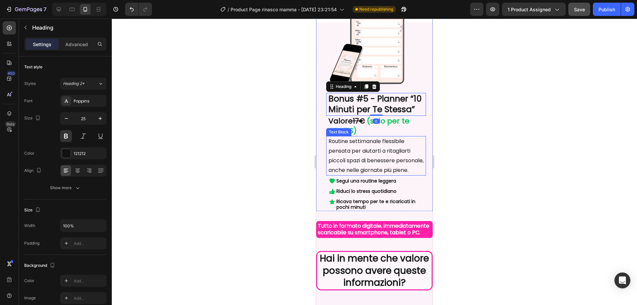
click at [385, 175] on p "Routine settimanale flessibile pensata per aiutarti a ritagliarti piccoli spazi…" at bounding box center [376, 156] width 97 height 38
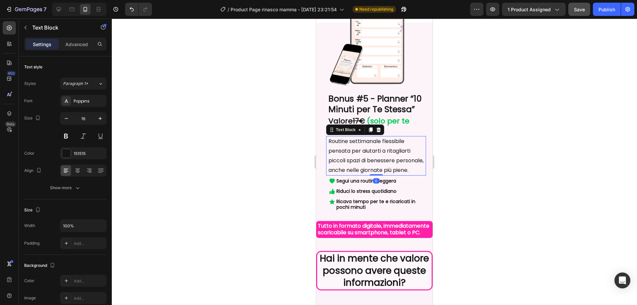
click at [537, 172] on div at bounding box center [374, 162] width 525 height 286
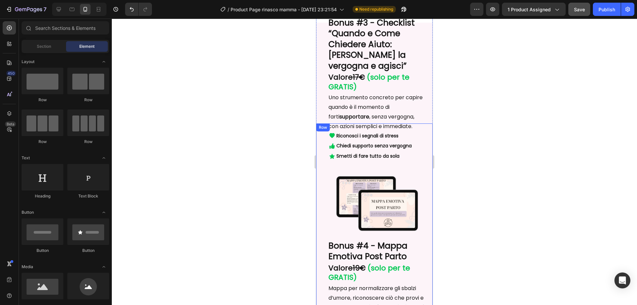
scroll to position [3484, 0]
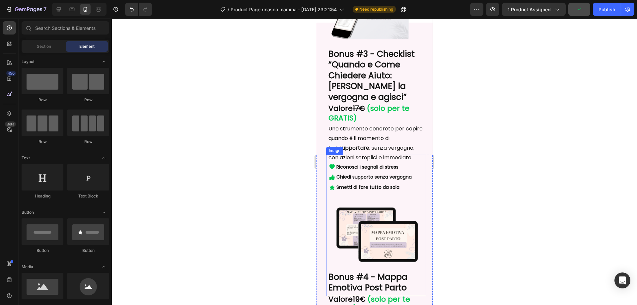
click at [411, 184] on img at bounding box center [376, 225] width 100 height 141
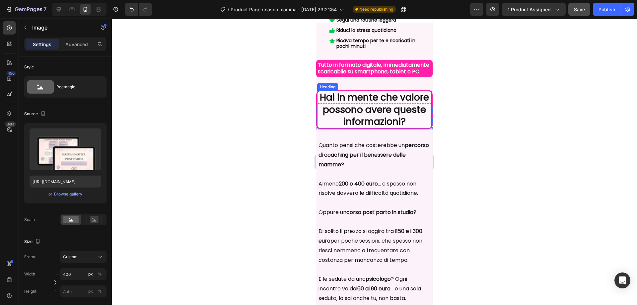
scroll to position [4114, 0]
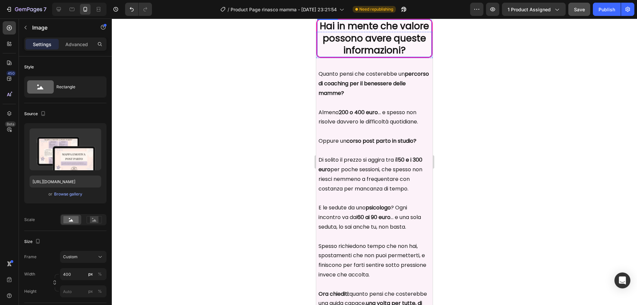
click at [414, 173] on strong "150 e i 300 euro" at bounding box center [371, 164] width 104 height 17
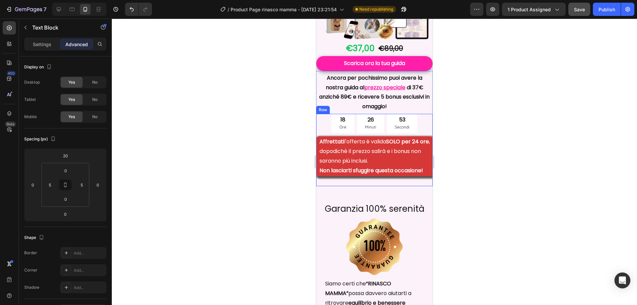
scroll to position [4778, 0]
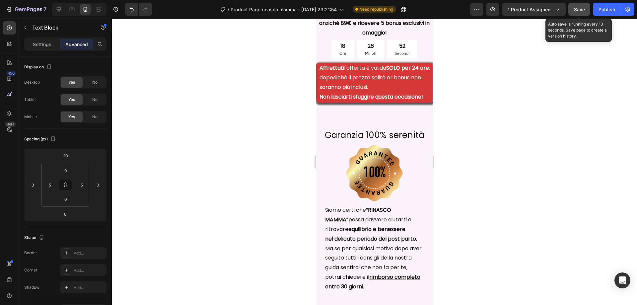
click at [579, 5] on button "Save" at bounding box center [579, 9] width 22 height 13
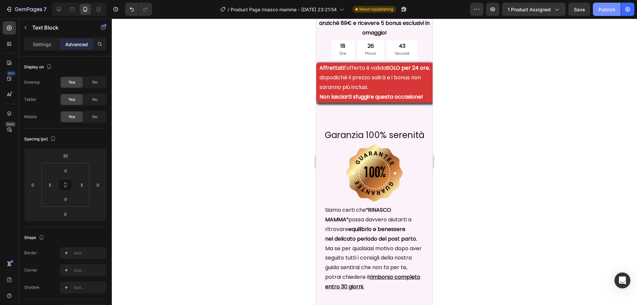
click at [604, 10] on div "Publish" at bounding box center [607, 9] width 17 height 7
click at [392, 235] on strong "nel delicato periodo del post parto." at bounding box center [371, 239] width 92 height 8
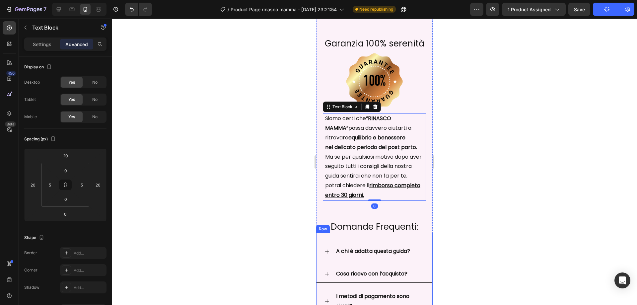
scroll to position [4877, 0]
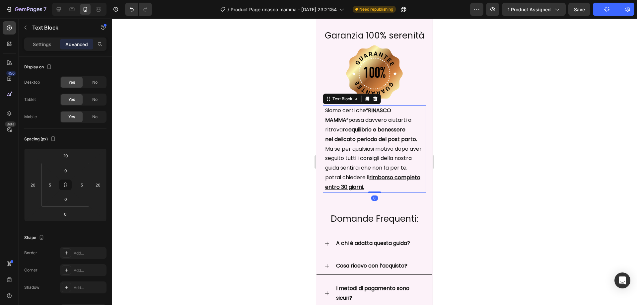
click at [342, 173] on p "nel delicato periodo del post parto. Ma se per qualsiasi motivo dopo aver segui…" at bounding box center [374, 154] width 99 height 38
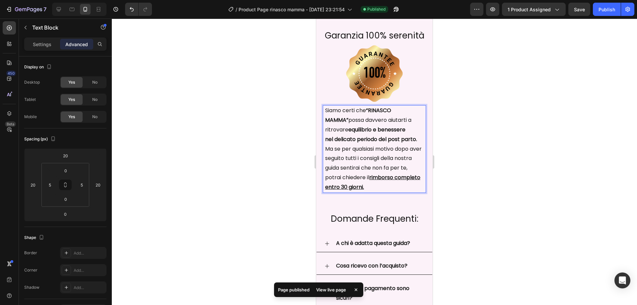
click at [326, 178] on p "potrai chiedere il rimborso completo entro 30 giorni." at bounding box center [374, 182] width 99 height 19
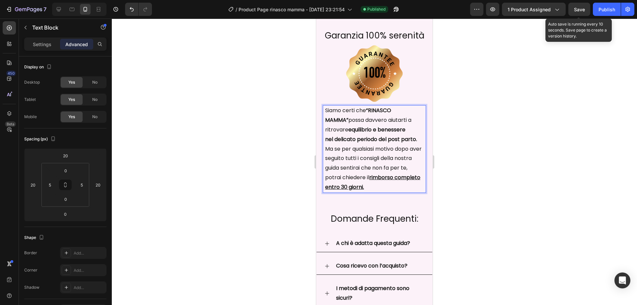
click at [582, 6] on div "Save" at bounding box center [579, 9] width 11 height 7
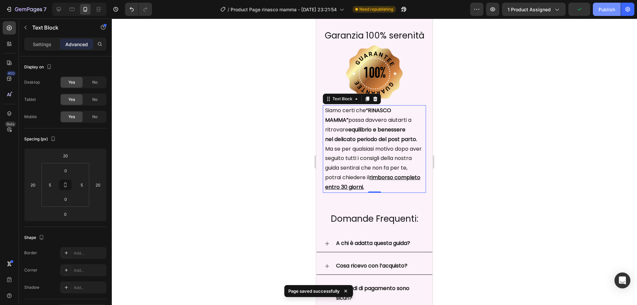
click at [607, 10] on div "Publish" at bounding box center [607, 9] width 17 height 7
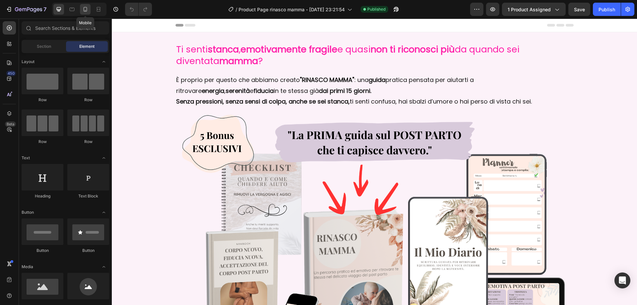
click at [86, 12] on icon at bounding box center [85, 9] width 7 height 7
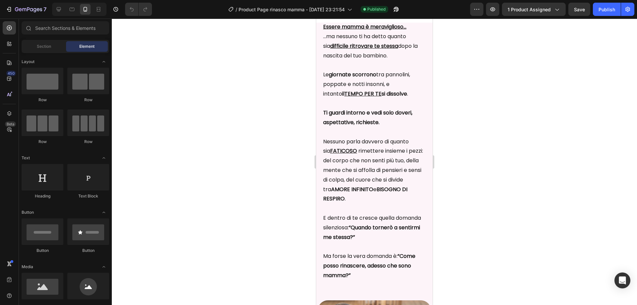
scroll to position [1095, 0]
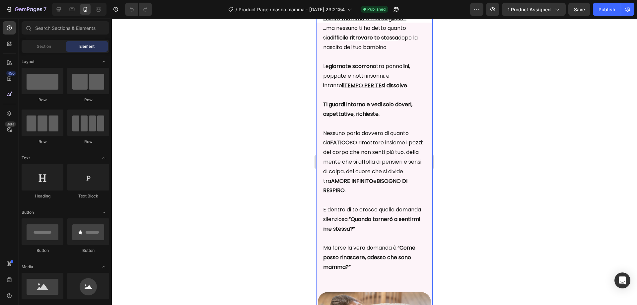
click at [382, 150] on p "Nessuno parla davvero di quanto sia FATICOSO rimettere insieme i pezzi: del cor…" at bounding box center [374, 157] width 103 height 76
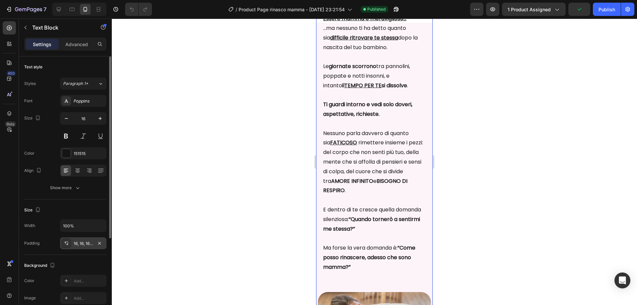
click at [64, 246] on div at bounding box center [66, 243] width 9 height 9
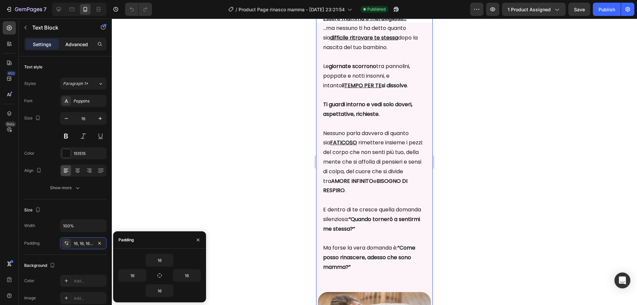
click at [82, 46] on p "Advanced" at bounding box center [76, 44] width 23 height 7
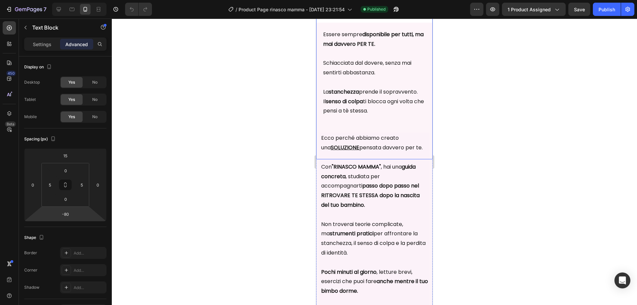
scroll to position [1792, 0]
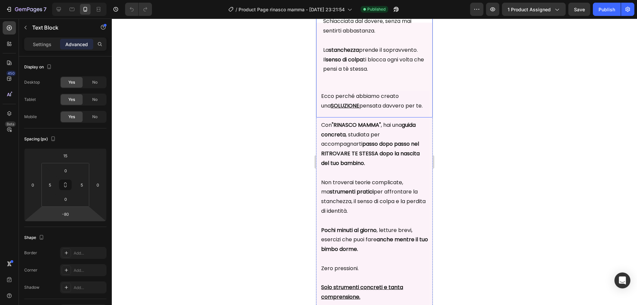
click at [376, 214] on p "Non troverai teorie complicate, ma strumenti pratici per affrontare la stanchez…" at bounding box center [374, 192] width 107 height 48
click at [363, 63] on strong "senso di colpa" at bounding box center [344, 60] width 37 height 8
click at [382, 167] on strong "passo dopo passo nel RITROVARE TE STESSA dopo la nascita del tuo bambino." at bounding box center [370, 153] width 99 height 27
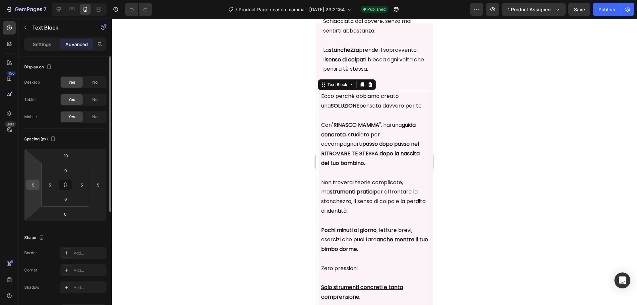
click at [32, 188] on input "5" at bounding box center [33, 185] width 10 height 10
type input "0"
click at [101, 186] on input "5" at bounding box center [98, 185] width 10 height 10
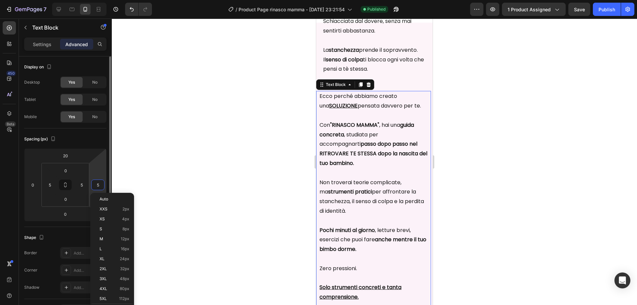
type input "0"
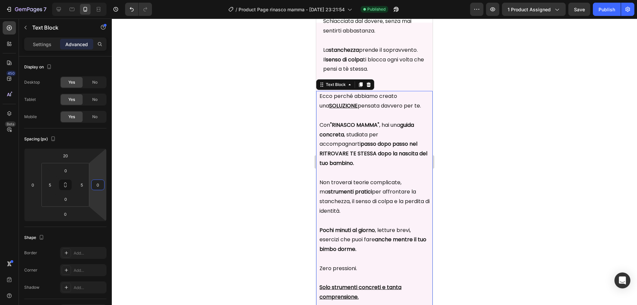
click at [504, 188] on div at bounding box center [374, 162] width 525 height 286
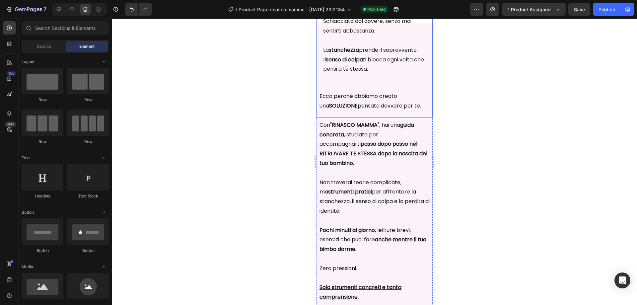
click at [381, 77] on p "La stanchezza prende il sopravvento. Il senso di colpa ti blocca ogni volta che…" at bounding box center [374, 74] width 103 height 76
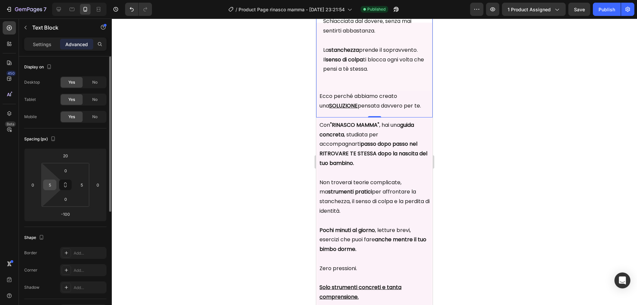
click at [54, 183] on input "5" at bounding box center [50, 185] width 10 height 10
type input "0"
click at [84, 184] on input "5" at bounding box center [82, 185] width 10 height 10
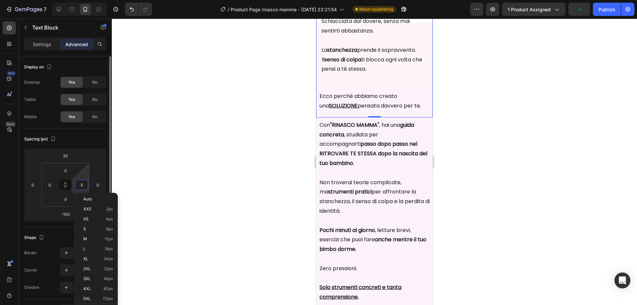
type input "0"
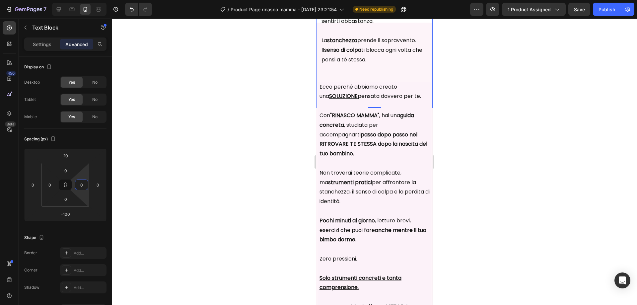
click at [238, 141] on div at bounding box center [374, 162] width 525 height 286
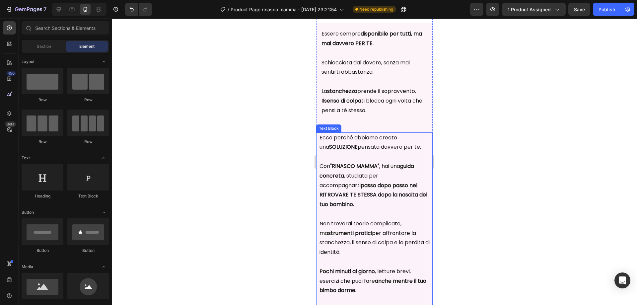
scroll to position [1659, 0]
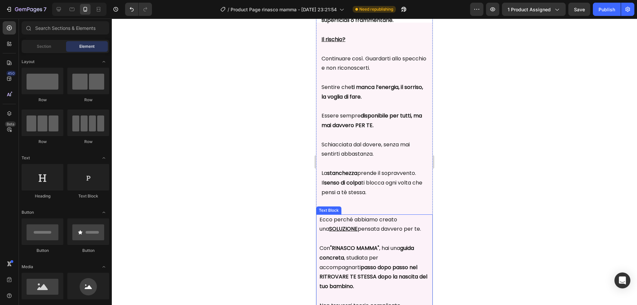
click at [390, 234] on p "Ecco perché abbiamo creato una SOLUZIONE pensata davvero per te." at bounding box center [375, 224] width 111 height 19
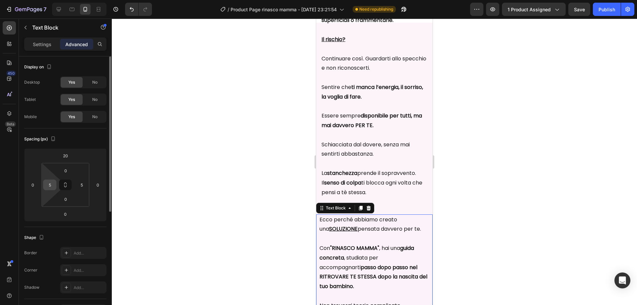
click at [49, 185] on input "5" at bounding box center [50, 185] width 10 height 10
type input "7"
click at [82, 184] on input "5" at bounding box center [82, 185] width 10 height 10
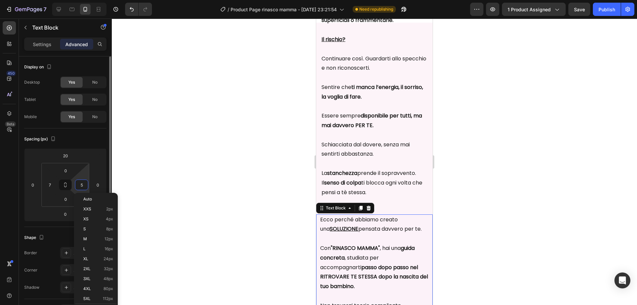
type input "7"
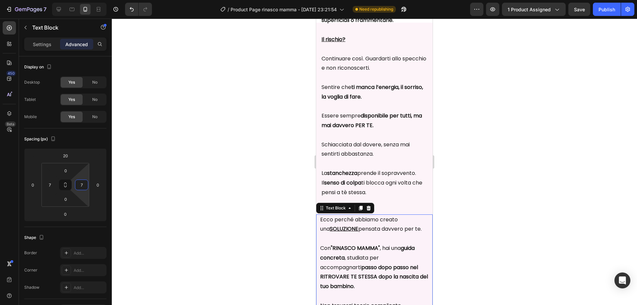
click at [241, 191] on div at bounding box center [374, 162] width 525 height 286
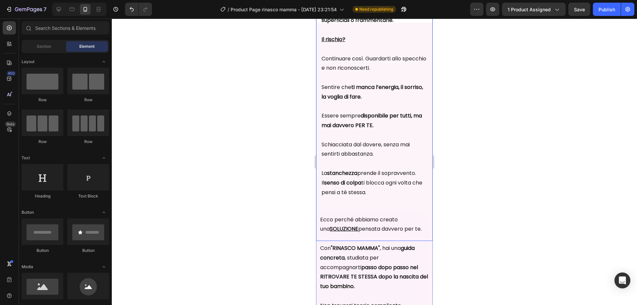
click at [329, 177] on strong "stanchezza" at bounding box center [342, 173] width 30 height 8
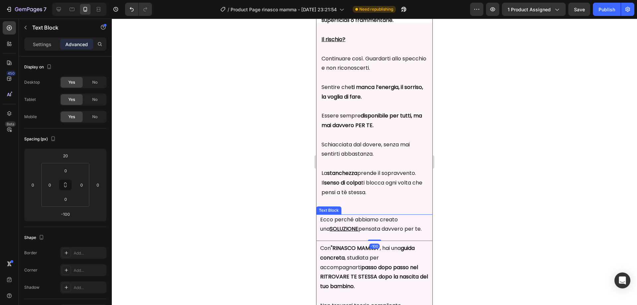
click at [346, 271] on p "Con "RINASCO MAMMA" , hai una guida concreta , studiata per accompagnarti passo…" at bounding box center [374, 262] width 109 height 57
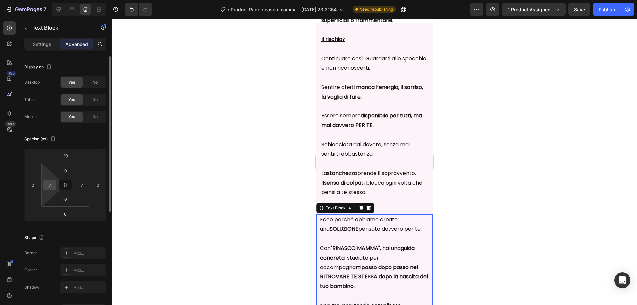
click at [50, 185] on input "7" at bounding box center [50, 185] width 10 height 10
type input "8"
click at [82, 188] on input "7" at bounding box center [82, 185] width 10 height 10
type input "8"
click at [224, 182] on div at bounding box center [374, 162] width 525 height 286
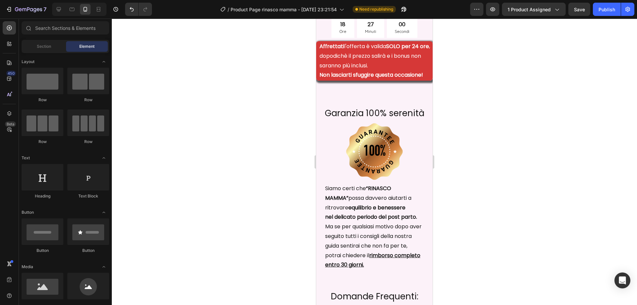
scroll to position [4114, 0]
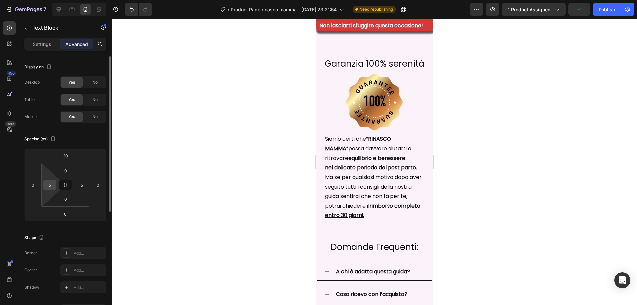
click at [48, 184] on input "5" at bounding box center [50, 185] width 10 height 10
type input "8"
click at [84, 185] on input "5" at bounding box center [82, 185] width 10 height 10
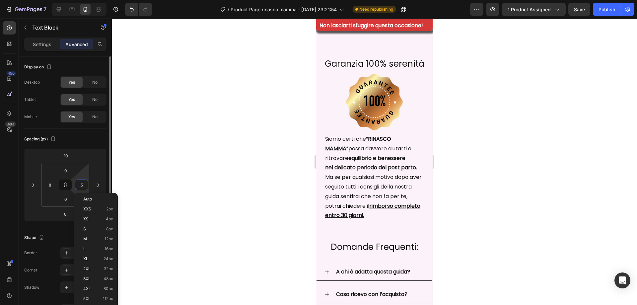
type input "8"
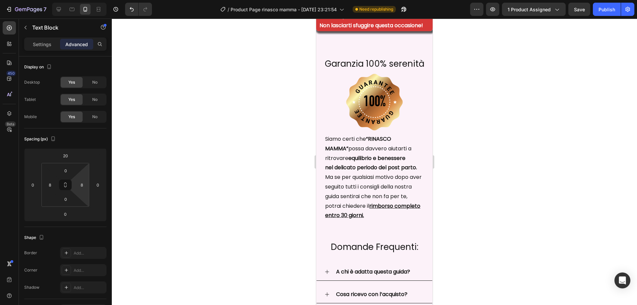
click at [478, 181] on div at bounding box center [374, 162] width 525 height 286
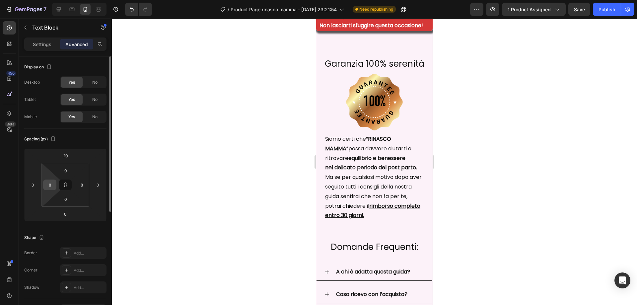
click at [51, 186] on input "8" at bounding box center [50, 185] width 10 height 10
type input "10"
click at [79, 181] on input "8" at bounding box center [82, 185] width 10 height 10
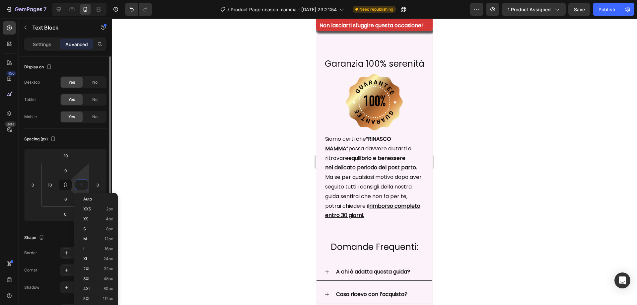
type input "10"
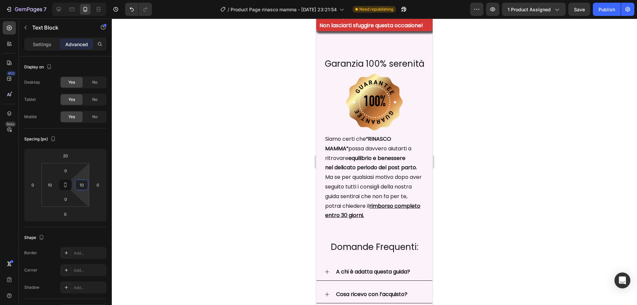
click at [481, 182] on div at bounding box center [374, 162] width 525 height 286
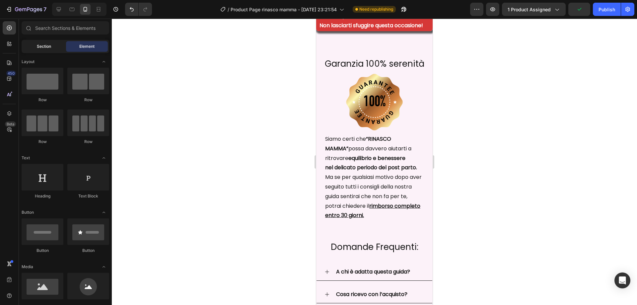
click at [54, 43] on div "Section" at bounding box center [44, 46] width 42 height 11
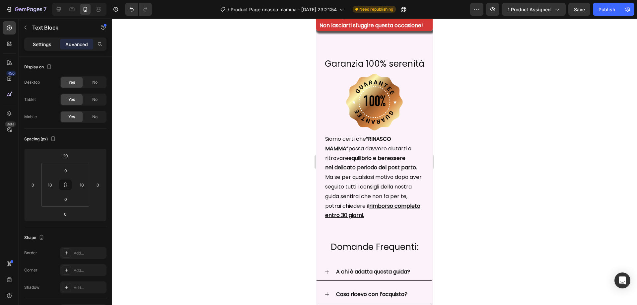
click at [44, 42] on p "Settings" at bounding box center [42, 44] width 19 height 7
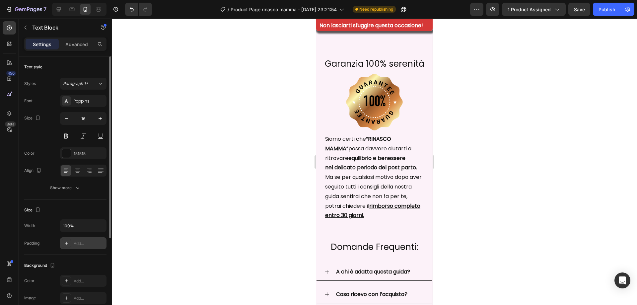
click at [69, 243] on div at bounding box center [66, 243] width 9 height 9
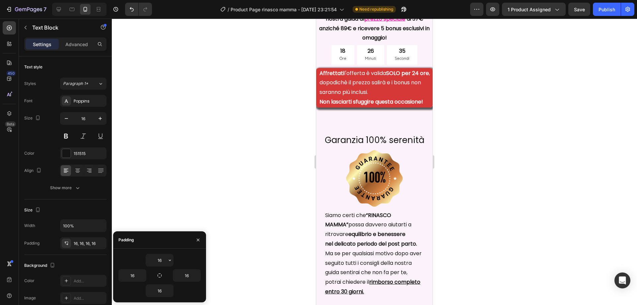
click at [218, 177] on div at bounding box center [374, 162] width 525 height 286
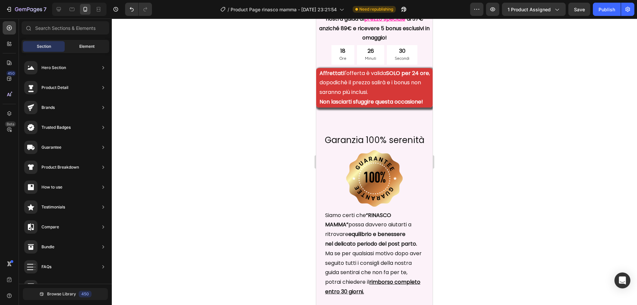
click at [87, 45] on span "Element" at bounding box center [86, 46] width 15 height 6
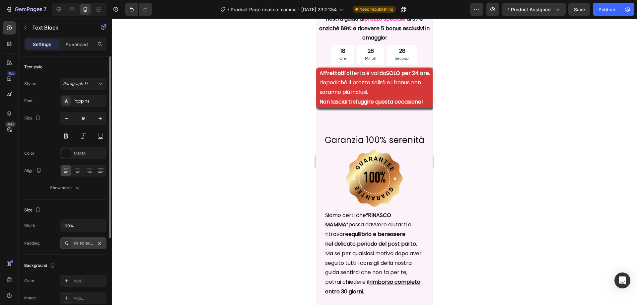
click at [62, 242] on div at bounding box center [66, 243] width 9 height 9
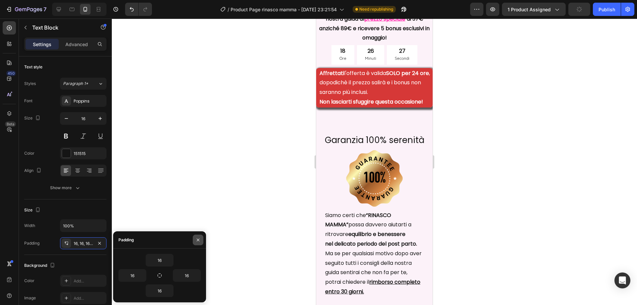
click at [197, 240] on icon "button" at bounding box center [197, 239] width 5 height 5
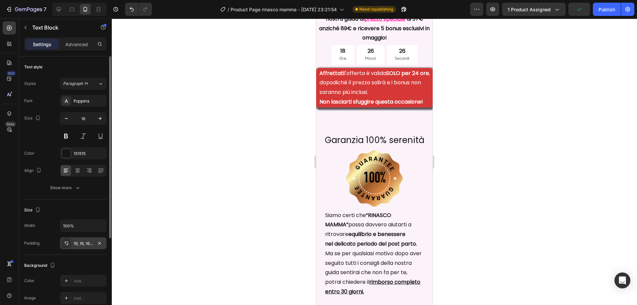
click at [69, 243] on div at bounding box center [66, 243] width 9 height 9
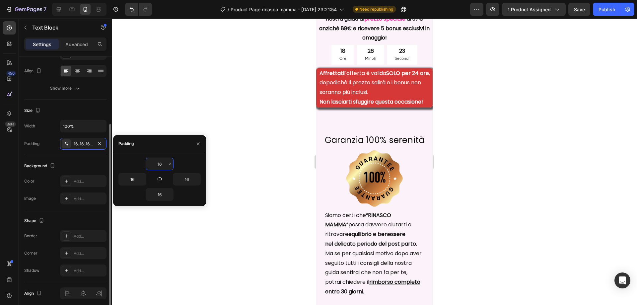
scroll to position [126, 0]
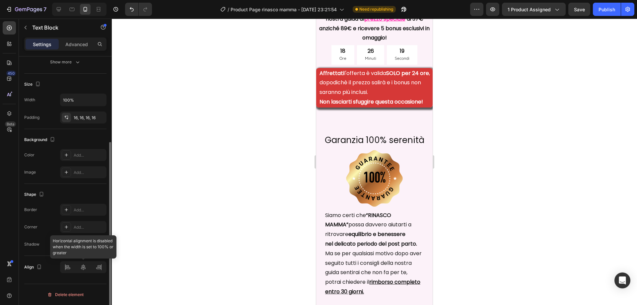
click at [68, 271] on div at bounding box center [83, 267] width 46 height 12
click at [77, 120] on div "16, 16, 16, 16" at bounding box center [83, 118] width 19 height 6
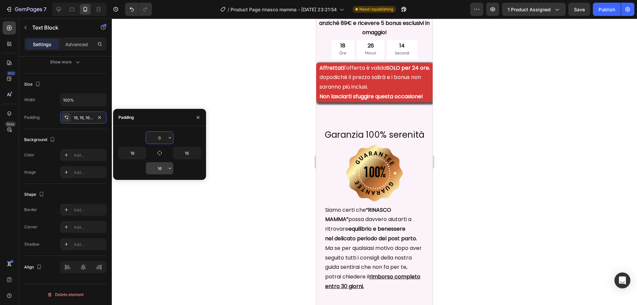
type input "0"
click at [156, 172] on input "16" at bounding box center [159, 168] width 27 height 12
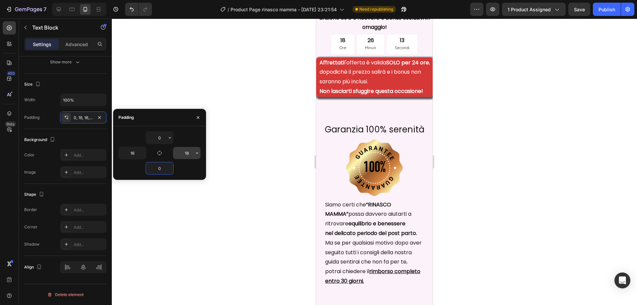
type input "0"
click at [187, 148] on input "16" at bounding box center [186, 153] width 27 height 12
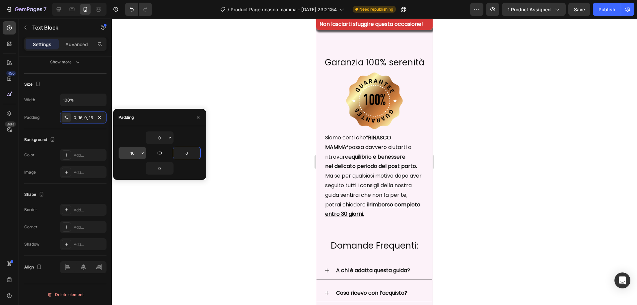
type input "0"
click at [134, 152] on input "16" at bounding box center [132, 153] width 27 height 12
type input "0"
click at [235, 173] on div at bounding box center [374, 162] width 525 height 286
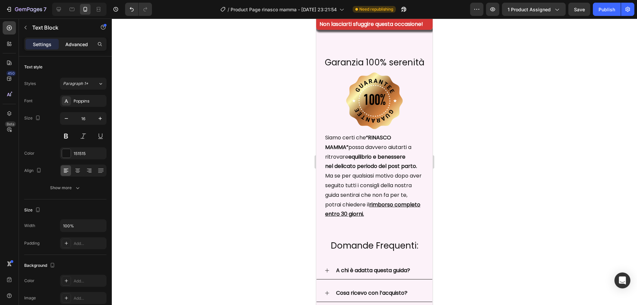
click at [79, 48] on div "Advanced" at bounding box center [76, 44] width 33 height 11
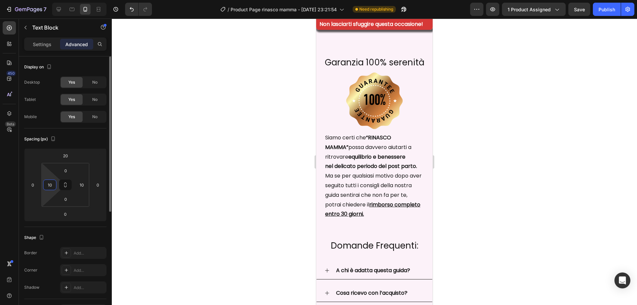
click at [50, 184] on input "10" at bounding box center [50, 185] width 10 height 10
type input "5"
click at [83, 186] on input "10" at bounding box center [82, 185] width 10 height 10
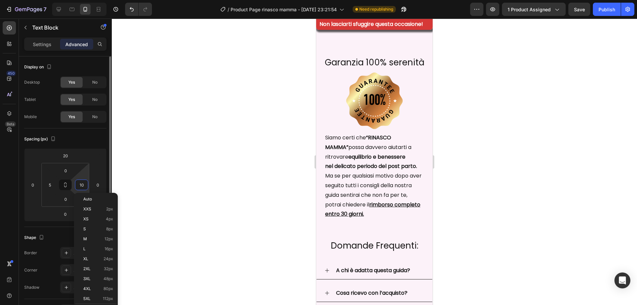
type input "5"
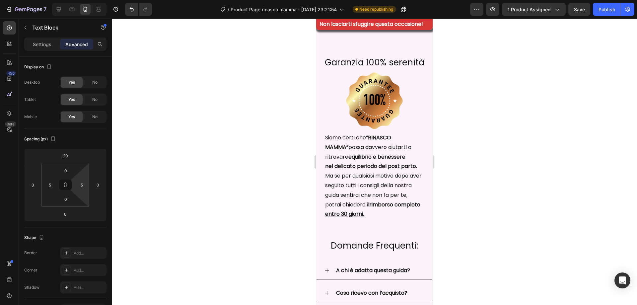
click at [196, 199] on div at bounding box center [374, 162] width 525 height 286
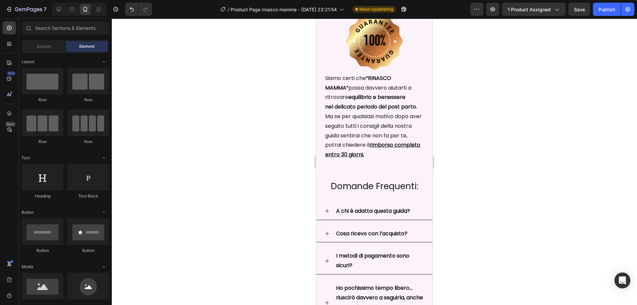
scroll to position [4877, 0]
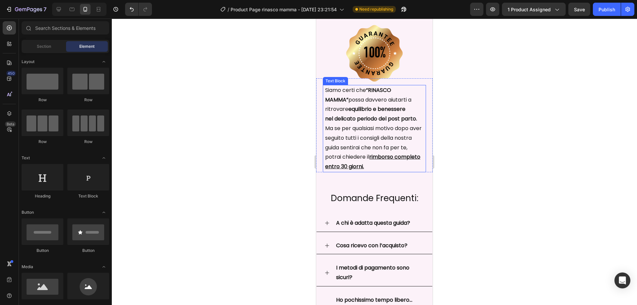
click at [370, 116] on p "nel delicato periodo del post parto. Ma se per qualsiasi motivo dopo aver segui…" at bounding box center [374, 142] width 99 height 57
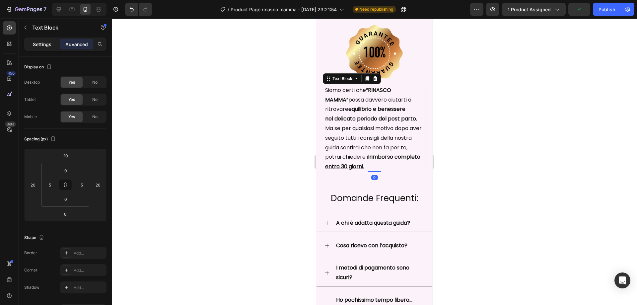
click at [38, 46] on p "Settings" at bounding box center [42, 44] width 19 height 7
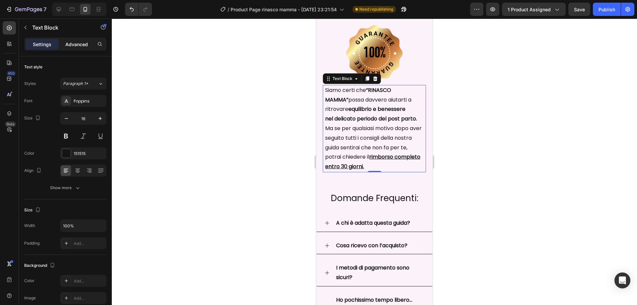
click at [68, 45] on p "Advanced" at bounding box center [76, 44] width 23 height 7
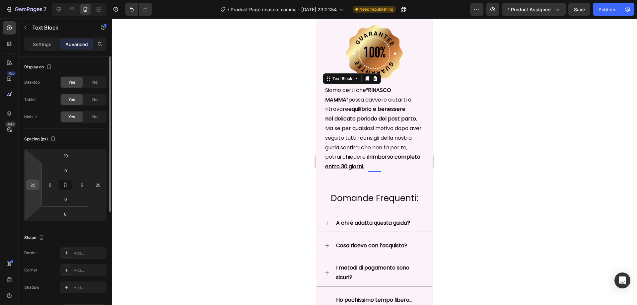
click at [33, 185] on input "20" at bounding box center [33, 185] width 10 height 10
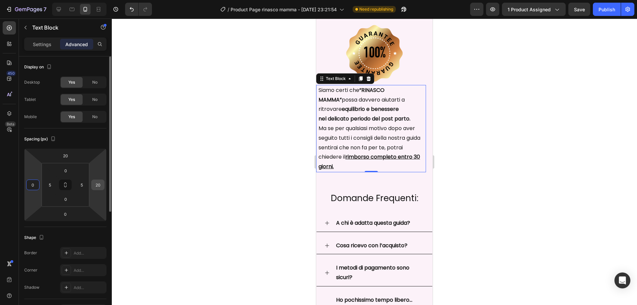
type input "0"
click at [98, 184] on input "20" at bounding box center [98, 185] width 10 height 10
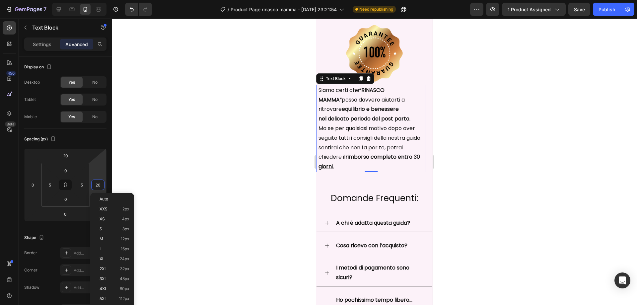
type input "0"
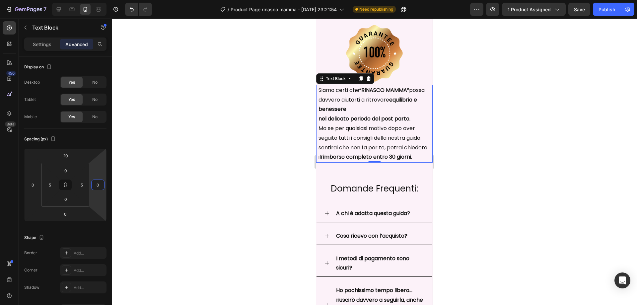
click at [218, 213] on div at bounding box center [374, 162] width 525 height 286
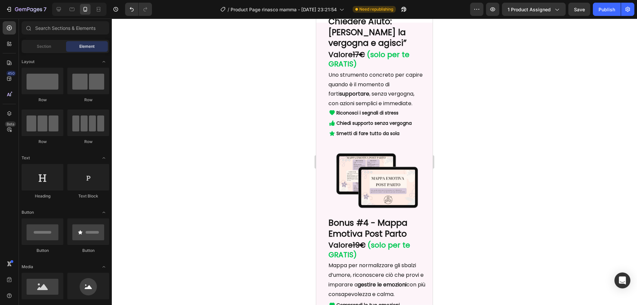
scroll to position [3769, 0]
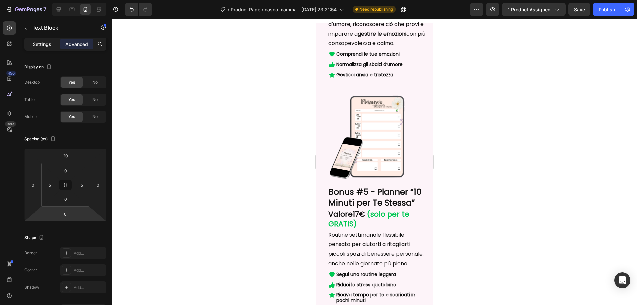
click at [42, 45] on p "Settings" at bounding box center [42, 44] width 19 height 7
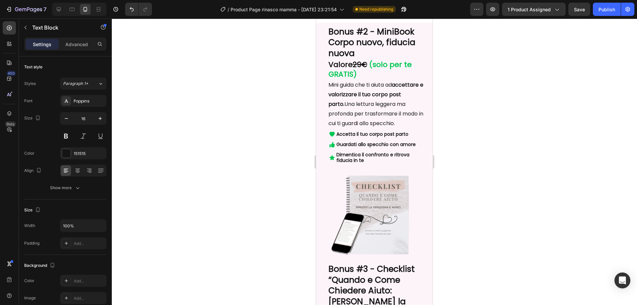
scroll to position [3306, 0]
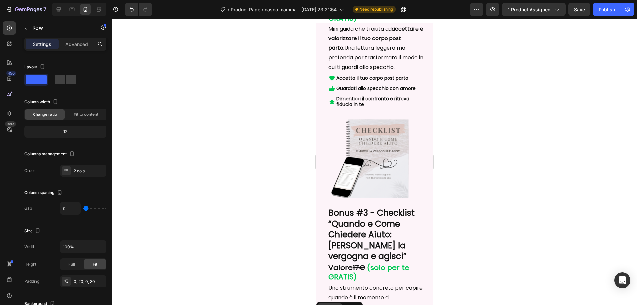
click at [321, 303] on div "Row" at bounding box center [330, 307] width 24 height 8
click at [367, 283] on p "Uno strumento concreto per capire quando è il momento di farti supportare , sen…" at bounding box center [376, 302] width 97 height 38
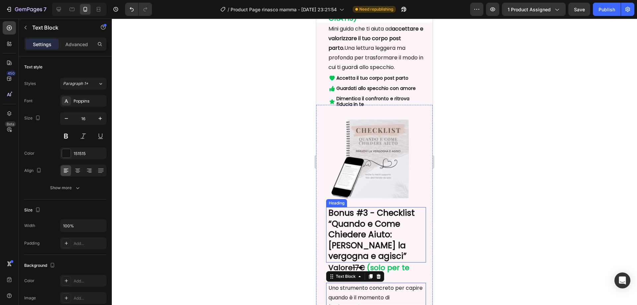
click at [365, 207] on h2 "Bonus #3 - Checklist “Quando e Come Chiedere Aiuto: [PERSON_NAME] la vergogna e…" at bounding box center [377, 234] width 98 height 55
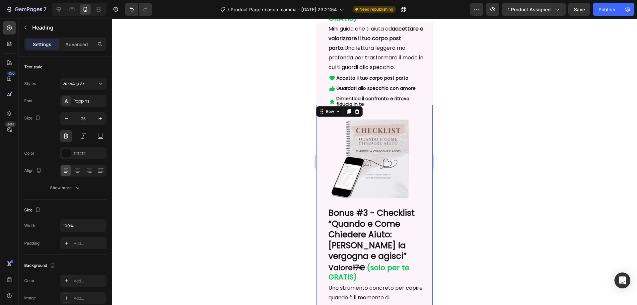
click at [320, 144] on div "Image Bonus #3 - Checklist “Quando e Come Chiedere Aiuto: Rimuovi la vergogna e…" at bounding box center [374, 228] width 116 height 246
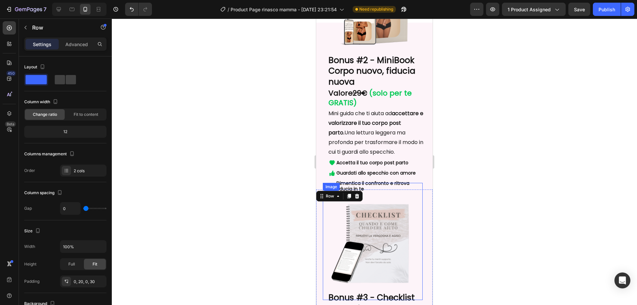
scroll to position [3206, 0]
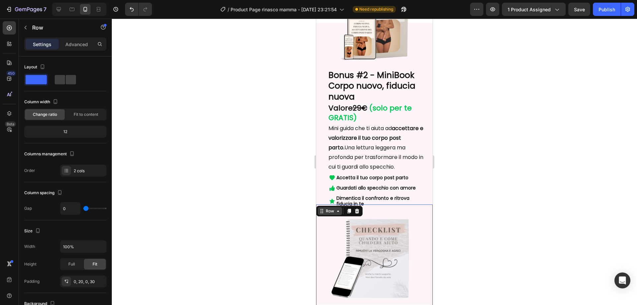
click at [336, 207] on div "Row" at bounding box center [330, 211] width 24 height 8
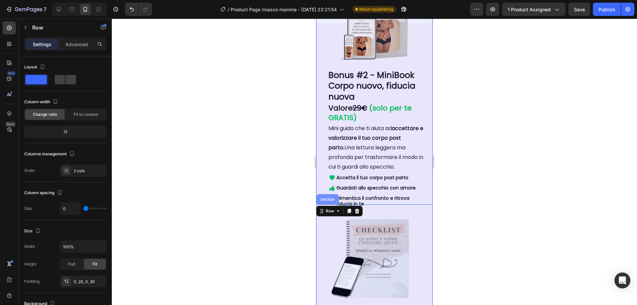
click at [331, 194] on div "Section" at bounding box center [328, 199] width 22 height 11
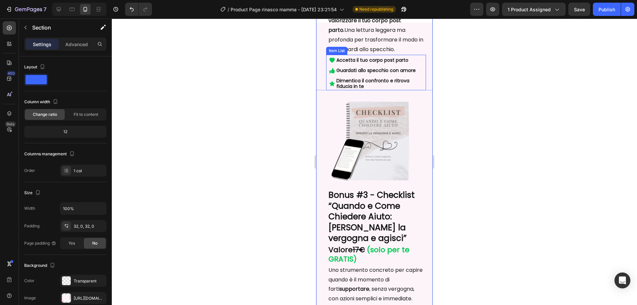
scroll to position [3489, 0]
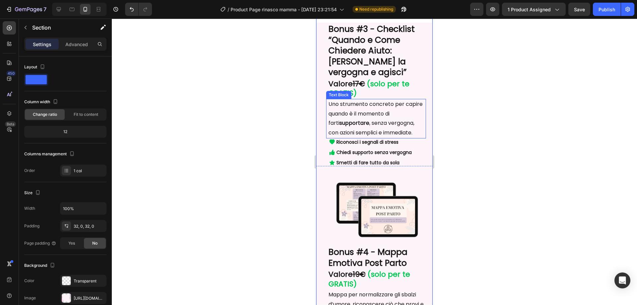
click at [402, 138] on p "Uno strumento concreto per capire quando è il momento di farti supportare , sen…" at bounding box center [376, 119] width 97 height 38
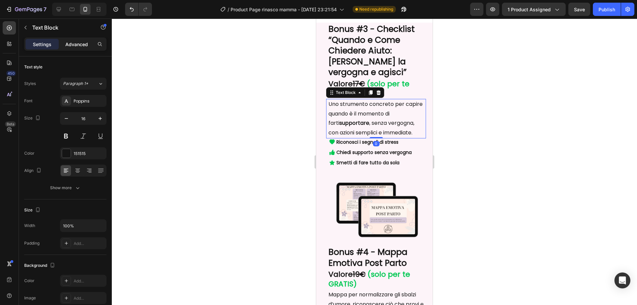
click at [76, 48] on div "Advanced" at bounding box center [76, 44] width 33 height 11
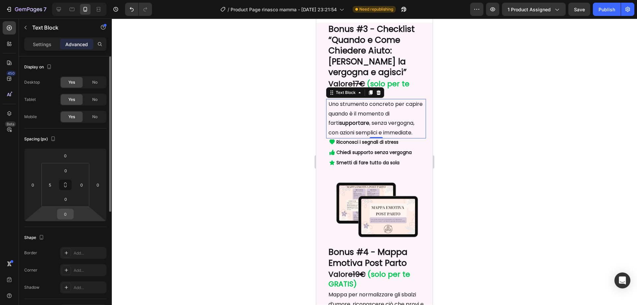
click at [64, 216] on input "0" at bounding box center [65, 214] width 13 height 10
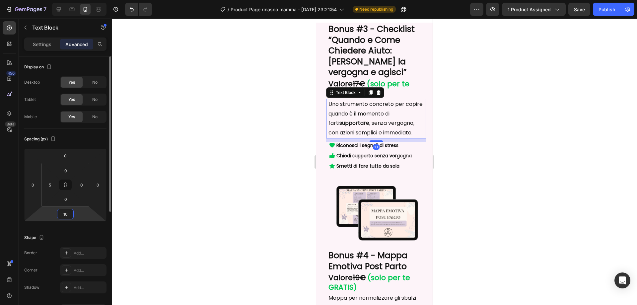
type input "10"
click at [100, 0] on html "7 / Product Page rinasco mamma - Jul 7, 23:21:54 Need republishing Preview 1 pr…" at bounding box center [318, 0] width 637 height 0
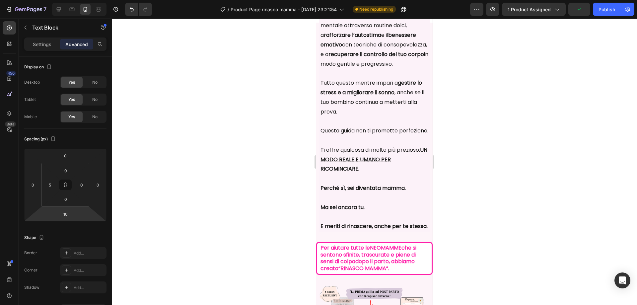
scroll to position [2096, 0]
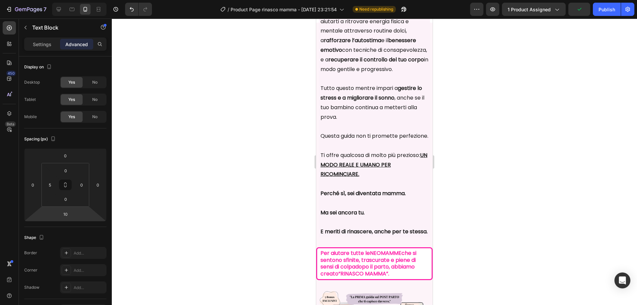
click at [370, 122] on p "Tutto questo mentre impari a gestire lo stress e a migliorare il sonno , anche …" at bounding box center [374, 103] width 109 height 38
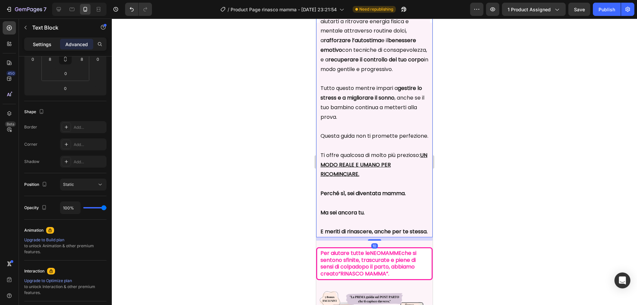
click at [46, 44] on p "Settings" at bounding box center [42, 44] width 19 height 7
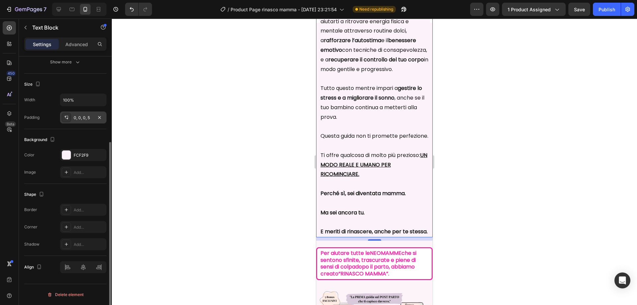
click at [66, 118] on icon at bounding box center [67, 119] width 2 height 2
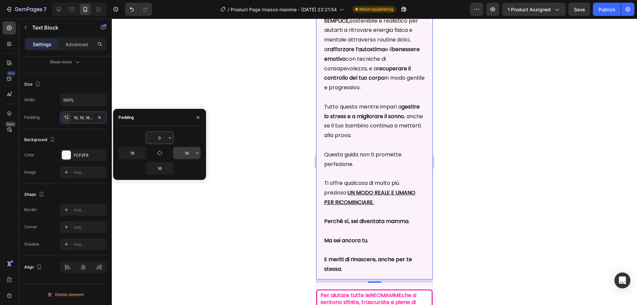
type input "0"
click at [184, 156] on input "16" at bounding box center [186, 153] width 27 height 12
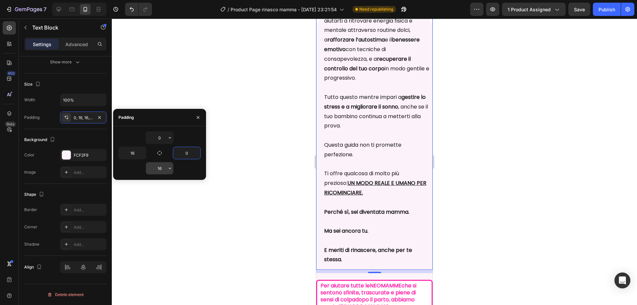
type input "0"
click at [159, 165] on input "16" at bounding box center [159, 168] width 27 height 12
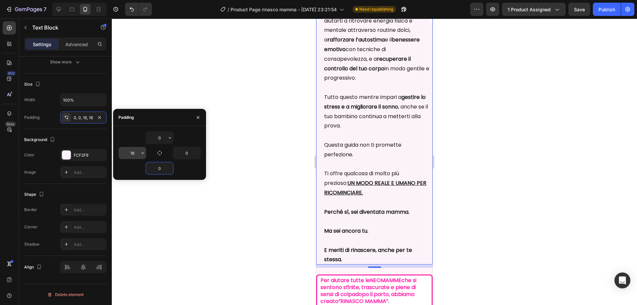
type input "0"
click at [134, 155] on input "16" at bounding box center [132, 153] width 27 height 12
type input "0"
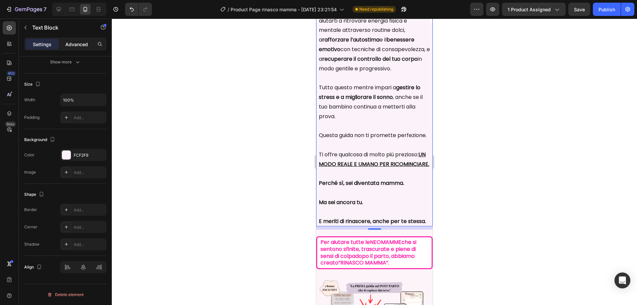
click at [77, 43] on p "Advanced" at bounding box center [76, 44] width 23 height 7
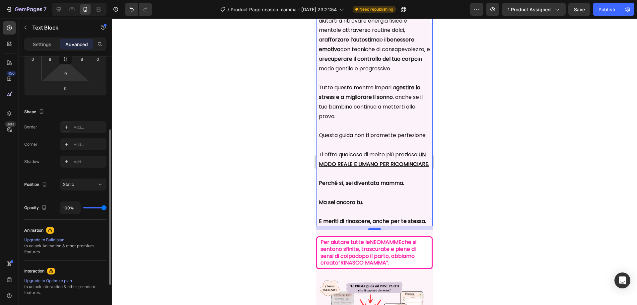
scroll to position [26, 0]
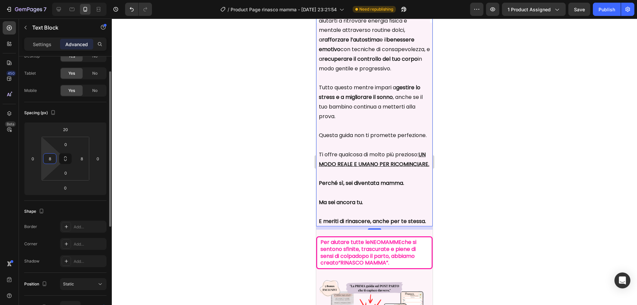
click at [52, 160] on input "8" at bounding box center [50, 159] width 10 height 10
type input "5"
click at [83, 161] on input "8" at bounding box center [82, 159] width 10 height 10
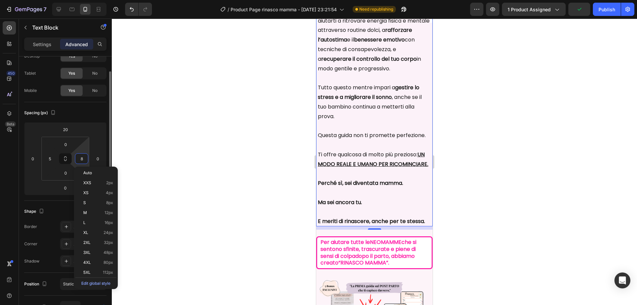
type input "5"
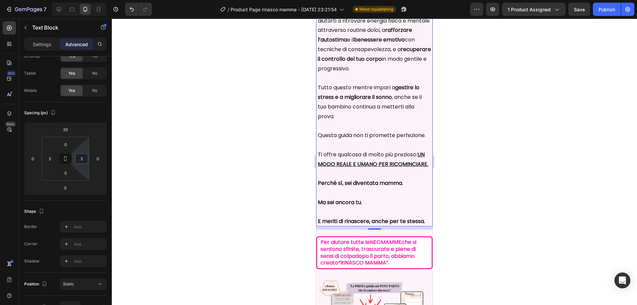
click at [262, 161] on div at bounding box center [374, 162] width 525 height 286
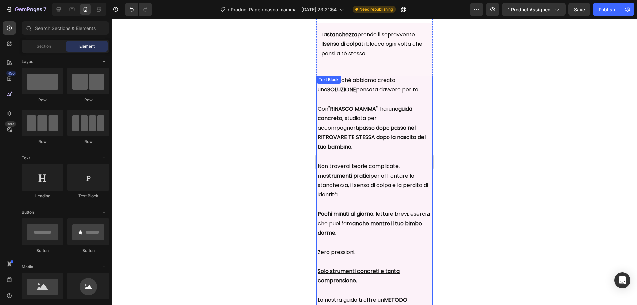
scroll to position [1797, 0]
click at [375, 63] on p "La stanchezza prende il sopravvento. Il senso di colpa ti blocca ogni volta che…" at bounding box center [374, 59] width 106 height 76
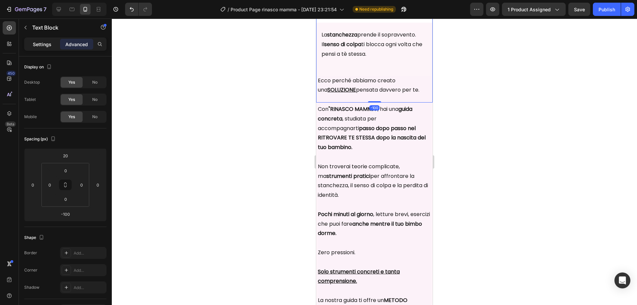
click at [46, 42] on p "Settings" at bounding box center [42, 44] width 19 height 7
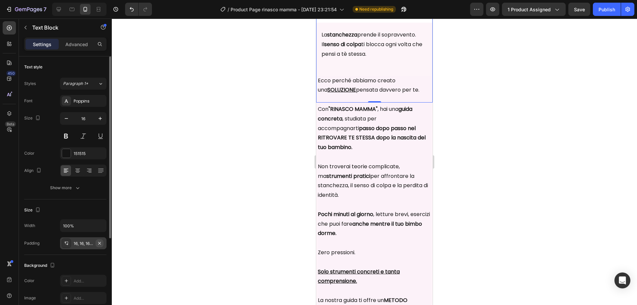
click at [100, 244] on icon "button" at bounding box center [99, 243] width 5 height 5
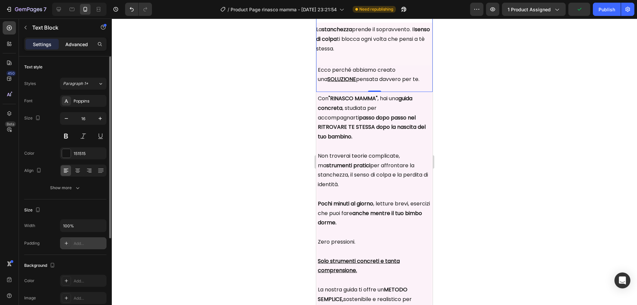
click at [71, 42] on p "Advanced" at bounding box center [76, 44] width 23 height 7
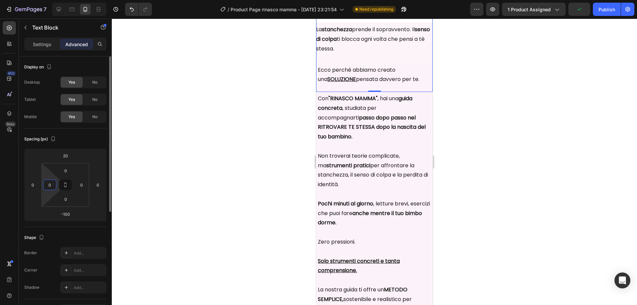
click at [50, 186] on input "0" at bounding box center [50, 185] width 10 height 10
type input "5"
click at [83, 184] on input "0" at bounding box center [82, 185] width 10 height 10
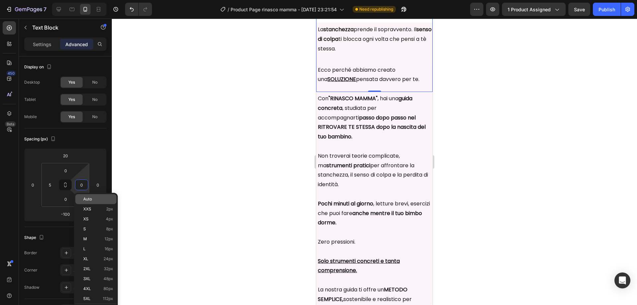
type input "5"
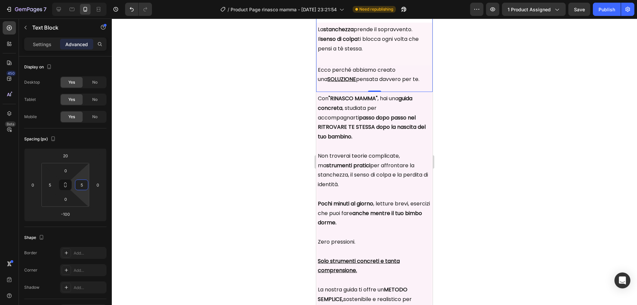
click at [193, 150] on div at bounding box center [374, 162] width 525 height 286
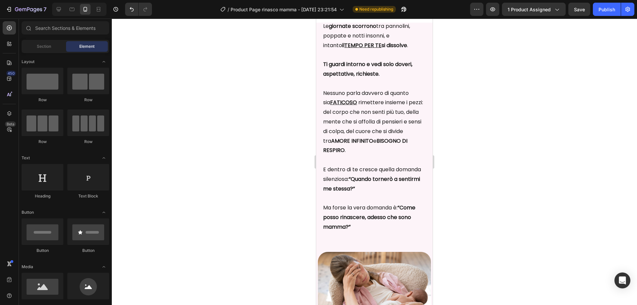
scroll to position [1134, 0]
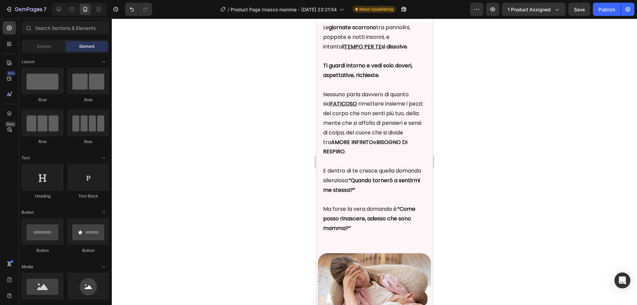
click at [361, 156] on strong "BISOGNO DI RESPIRO" at bounding box center [365, 146] width 84 height 17
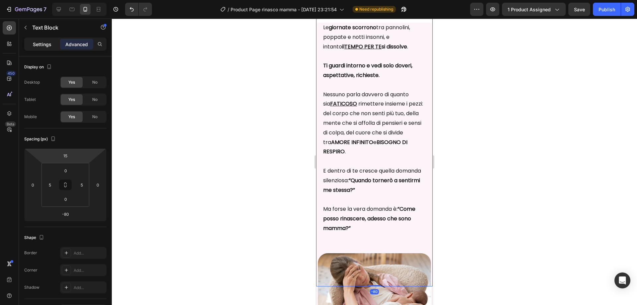
click at [42, 43] on p "Settings" at bounding box center [42, 44] width 19 height 7
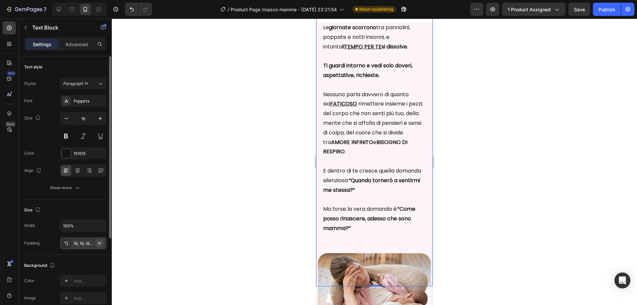
click at [99, 245] on icon "button" at bounding box center [99, 243] width 5 height 5
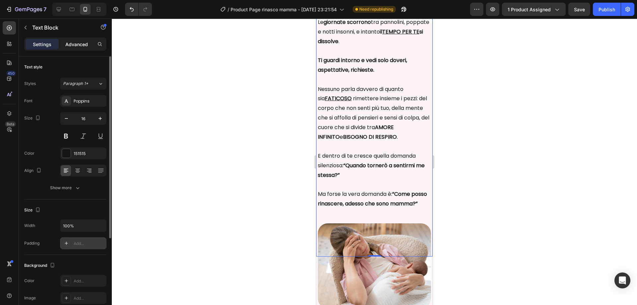
click at [78, 45] on p "Advanced" at bounding box center [76, 44] width 23 height 7
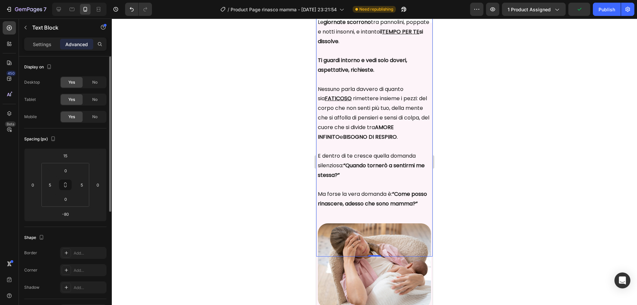
click at [281, 167] on div at bounding box center [374, 162] width 525 height 286
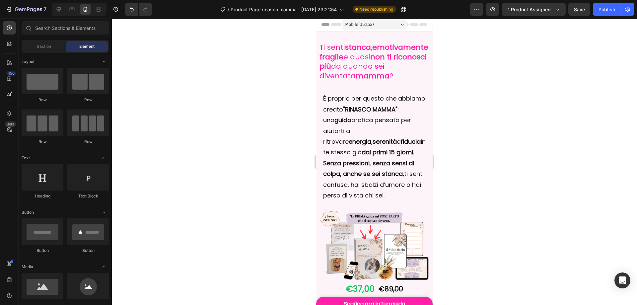
scroll to position [0, 0]
click at [356, 135] on p "È proprio per questo che abbiamo creato "RINASCO MAMMA" : una guida pratica pen…" at bounding box center [374, 147] width 103 height 107
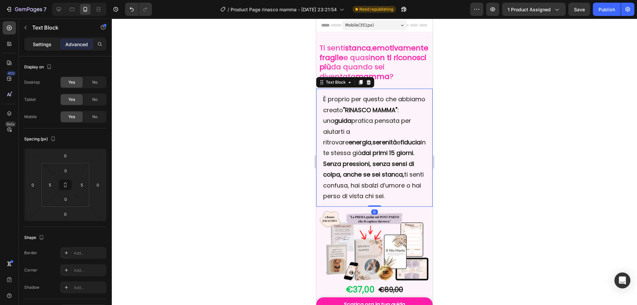
click at [43, 43] on p "Settings" at bounding box center [42, 44] width 19 height 7
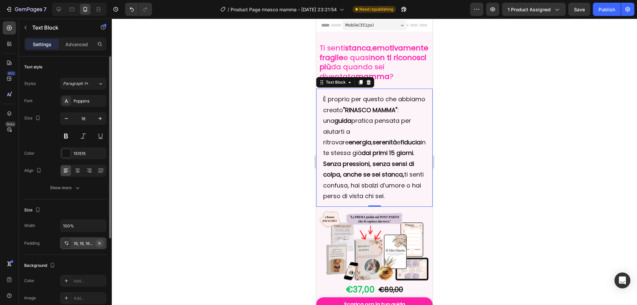
click at [101, 242] on icon "button" at bounding box center [99, 243] width 3 height 3
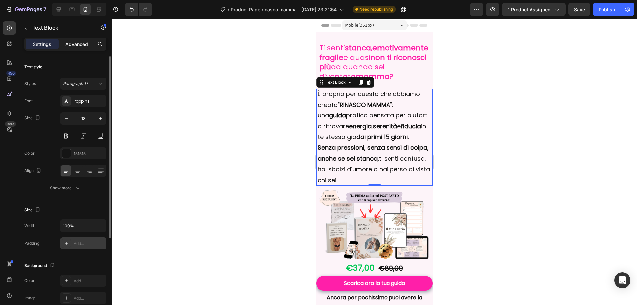
click at [68, 44] on p "Advanced" at bounding box center [76, 44] width 23 height 7
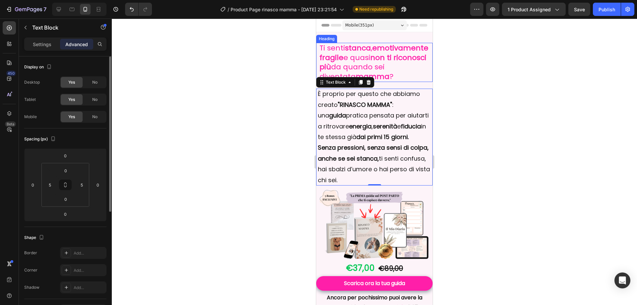
click at [346, 71] on strong "non ti riconosci più" at bounding box center [373, 62] width 107 height 20
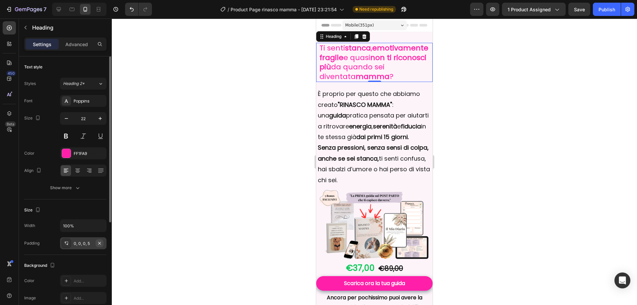
click at [99, 244] on icon "button" at bounding box center [99, 243] width 5 height 5
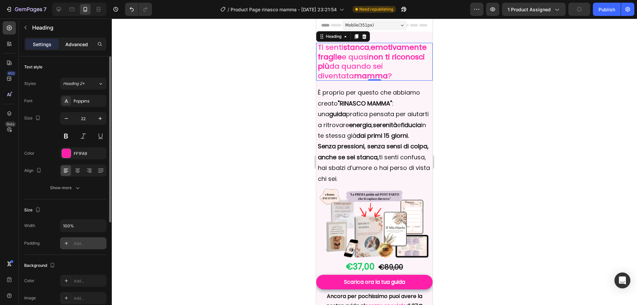
click at [72, 44] on p "Advanced" at bounding box center [76, 44] width 23 height 7
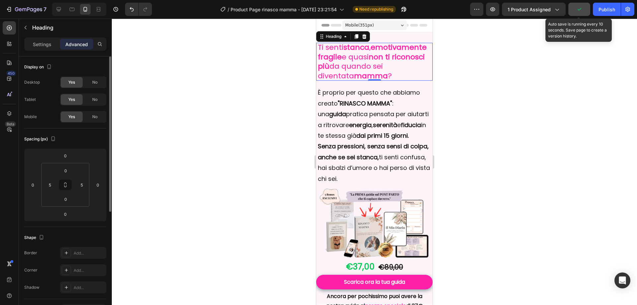
click at [578, 7] on icon "button" at bounding box center [579, 9] width 7 height 7
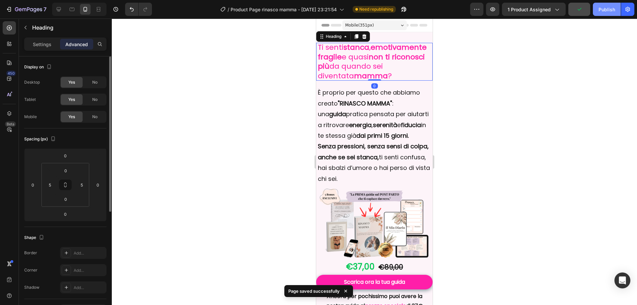
click at [604, 9] on div "Publish" at bounding box center [607, 9] width 17 height 7
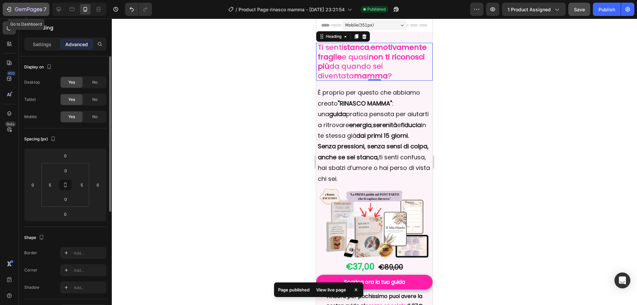
click at [7, 10] on icon "button" at bounding box center [9, 9] width 7 height 7
